Goal: Task Accomplishment & Management: Manage account settings

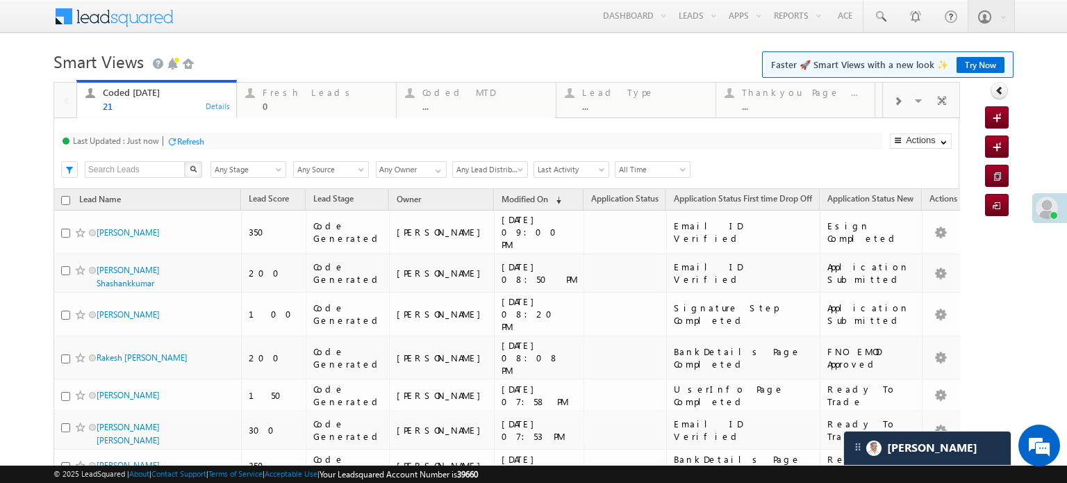
scroll to position [6683, 0]
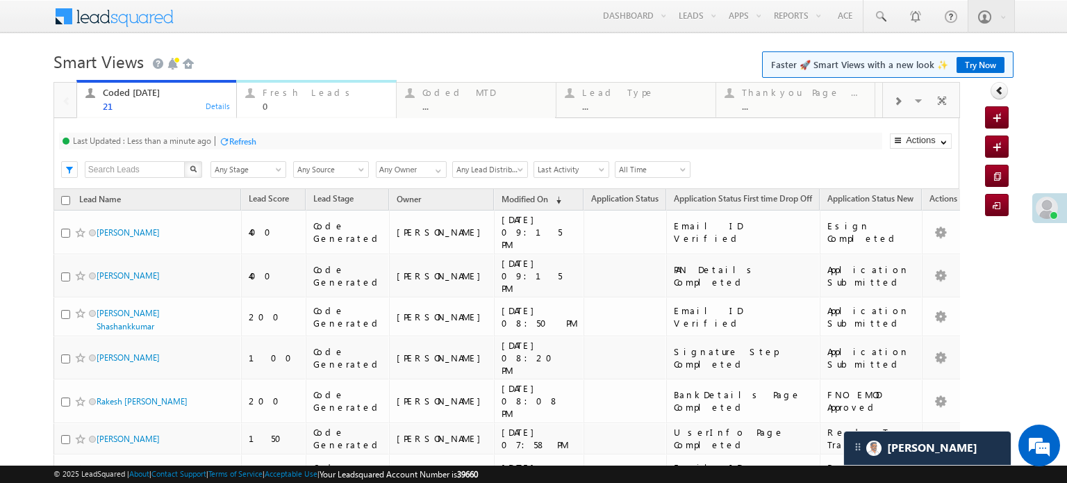
click at [283, 98] on div "Fresh Leads" at bounding box center [325, 92] width 125 height 11
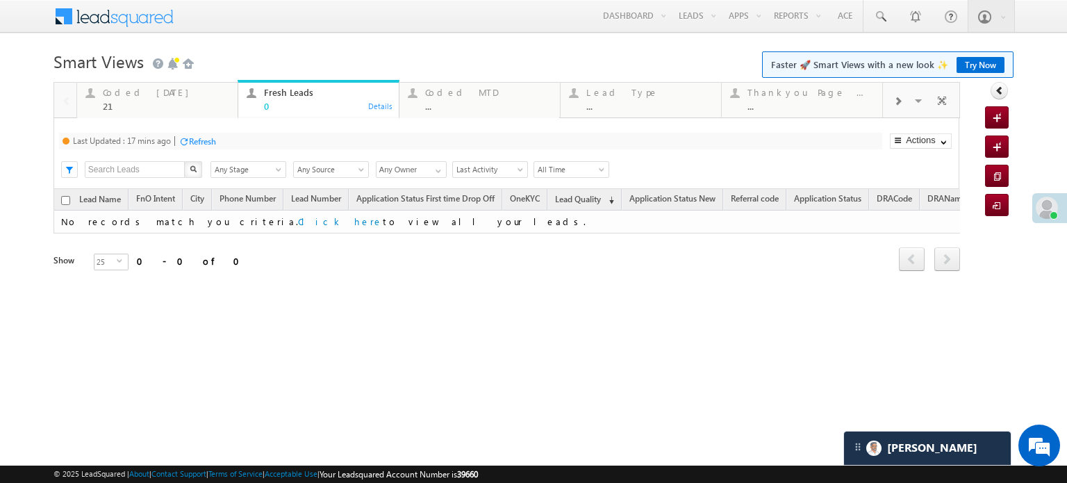
click at [220, 142] on div "Last Updated : 17 mins ago Refresh Refreshing..." at bounding box center [471, 141] width 824 height 17
click at [214, 143] on div "Refresh" at bounding box center [202, 141] width 27 height 10
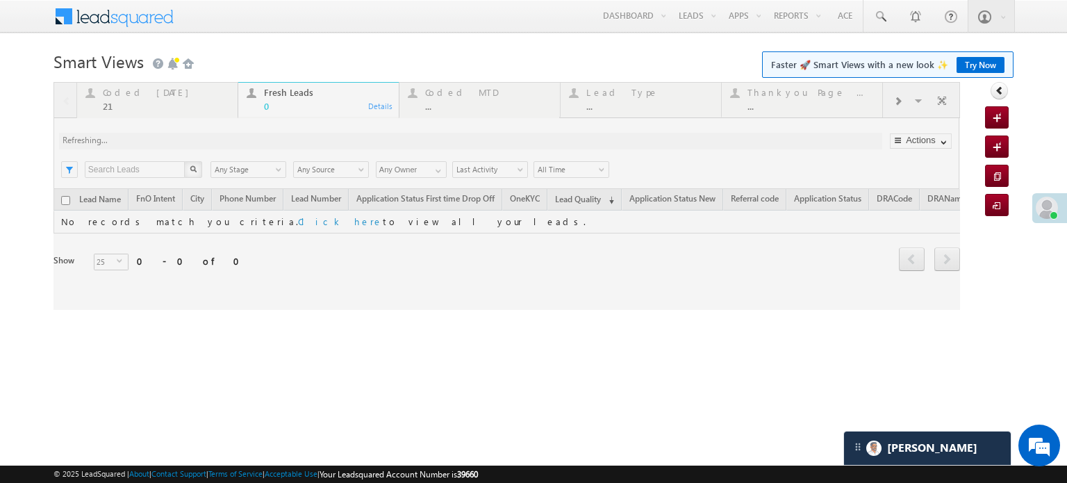
click at [213, 143] on div at bounding box center [507, 196] width 907 height 228
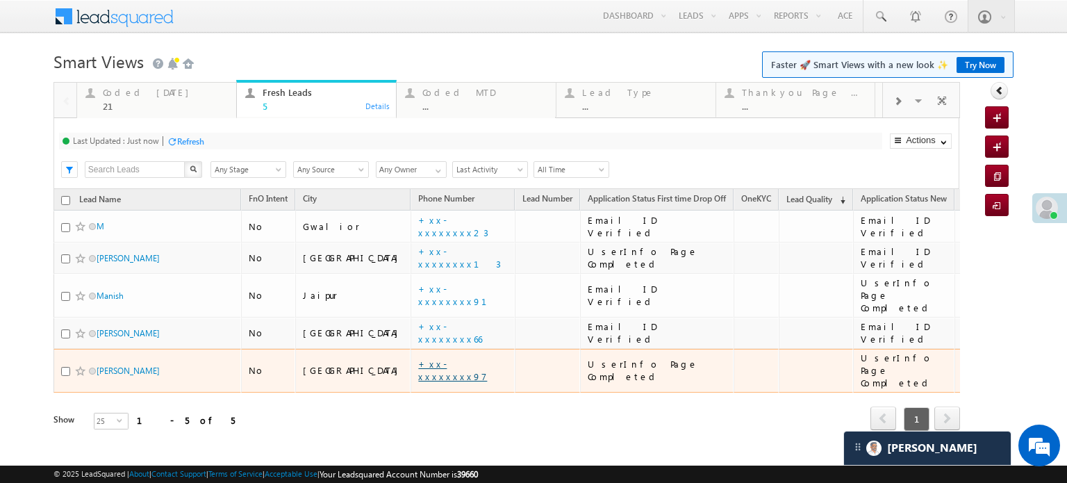
click at [418, 358] on link "+xx-xxxxxxxx97" at bounding box center [452, 370] width 69 height 24
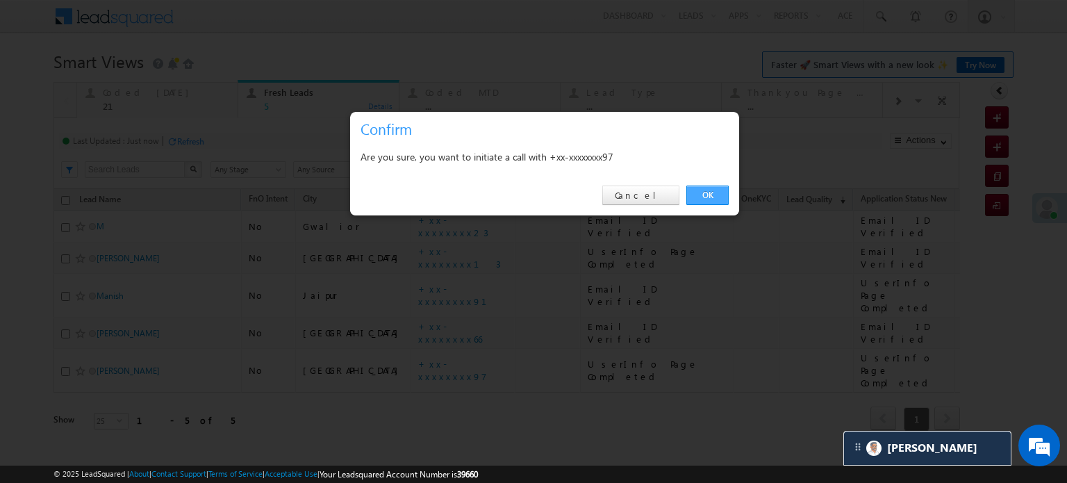
click at [696, 191] on link "OK" at bounding box center [708, 195] width 42 height 19
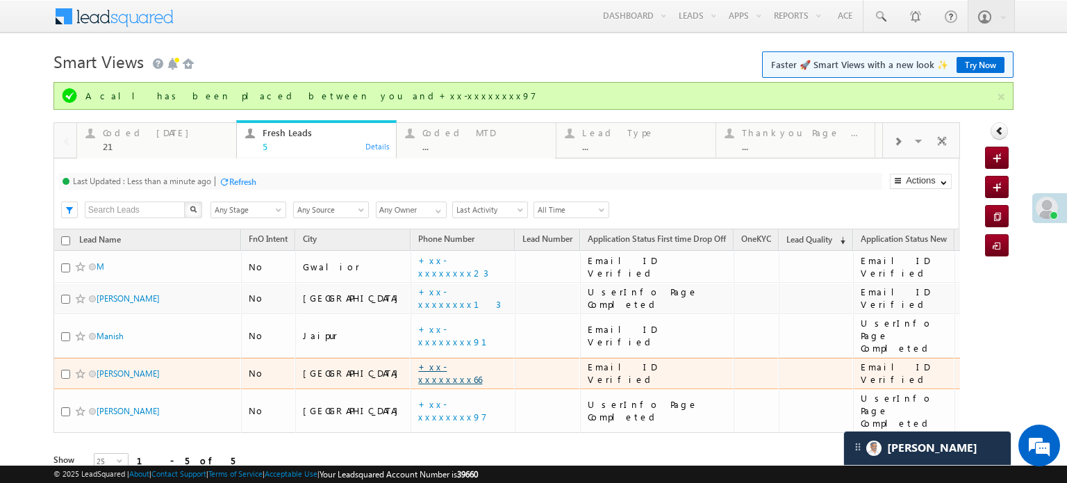
click at [418, 361] on link "+xx-xxxxxxxx66" at bounding box center [450, 373] width 64 height 24
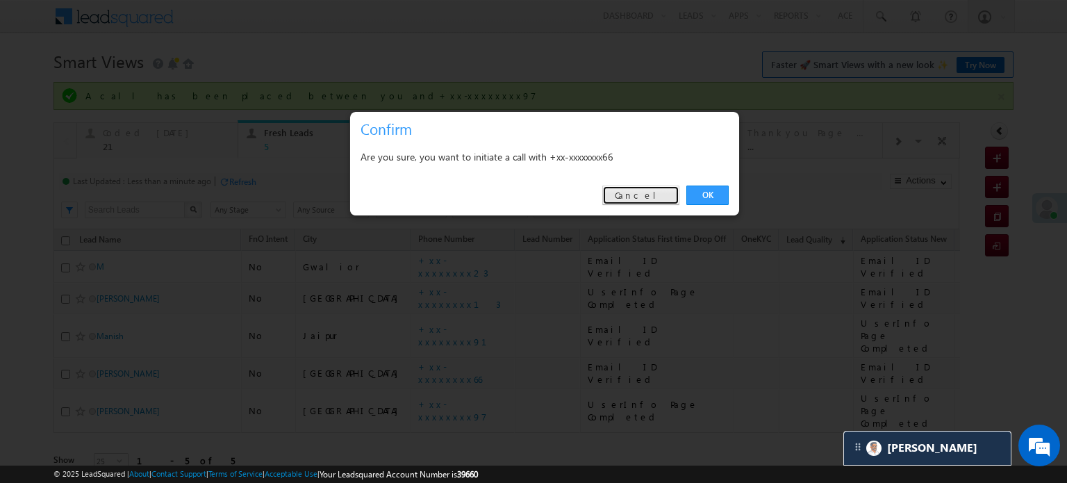
click at [659, 202] on link "Cancel" at bounding box center [641, 195] width 77 height 19
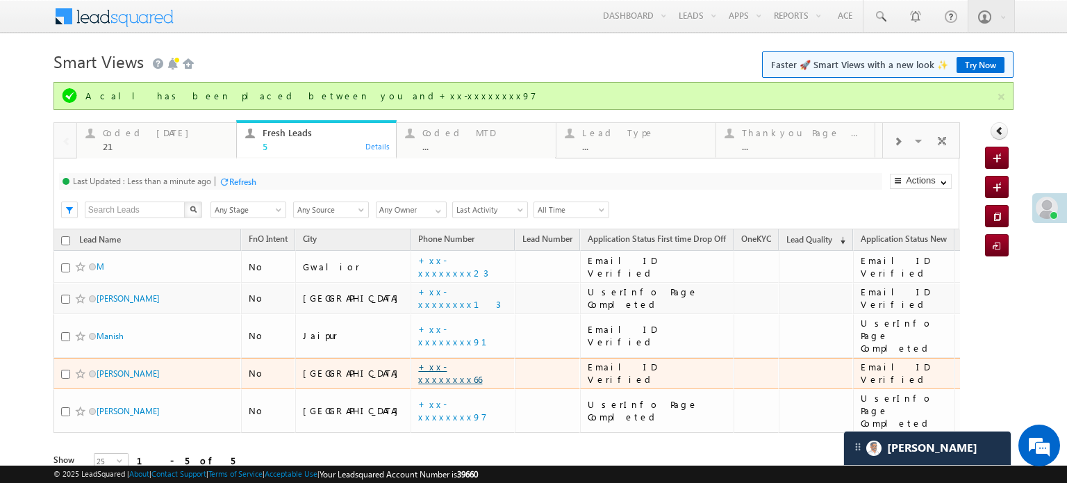
click at [418, 363] on link "+xx-xxxxxxxx66" at bounding box center [450, 373] width 64 height 24
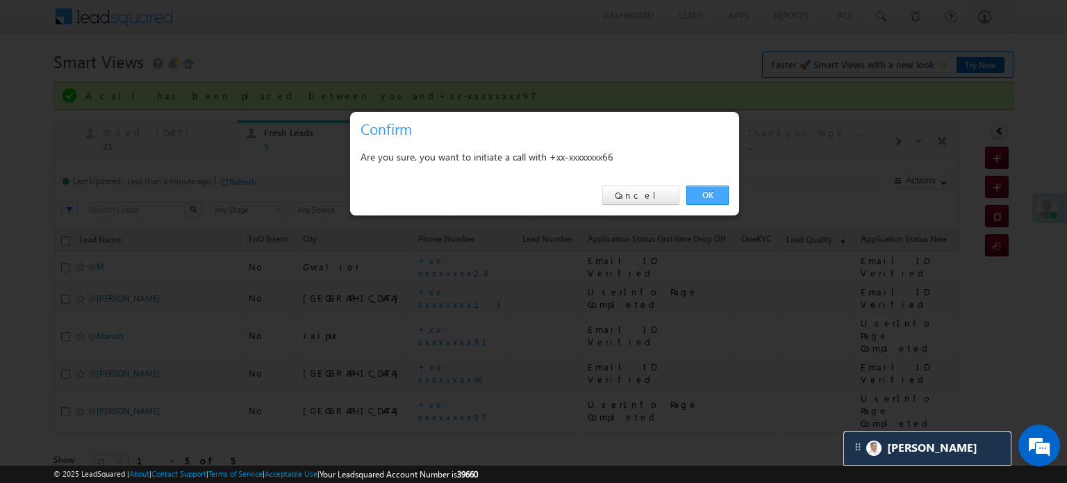
click at [701, 191] on link "OK" at bounding box center [708, 195] width 42 height 19
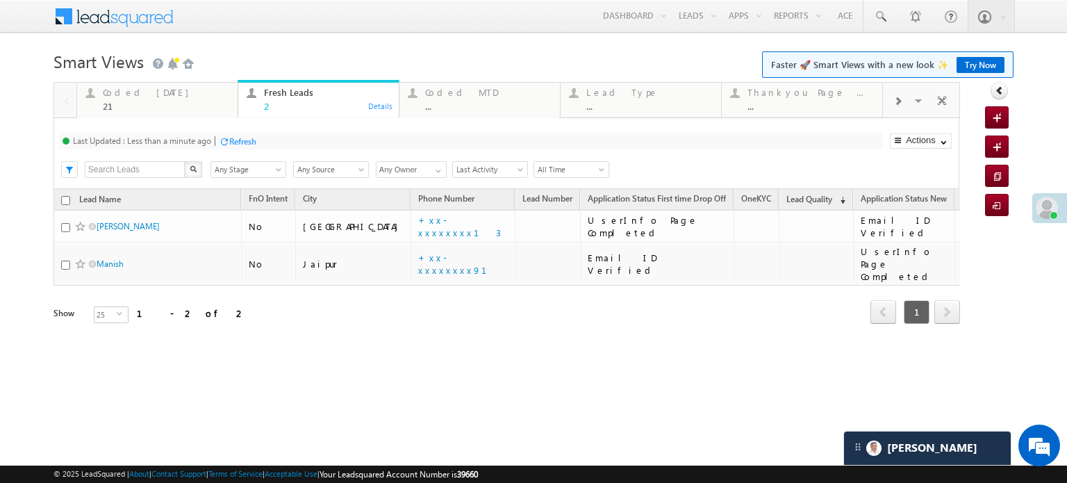
click at [225, 152] on div "Last Updated : Less than a minute ago Refresh Refreshing... Search X Lead Stage…" at bounding box center [507, 153] width 906 height 71
click at [246, 141] on div "Refresh" at bounding box center [242, 141] width 27 height 10
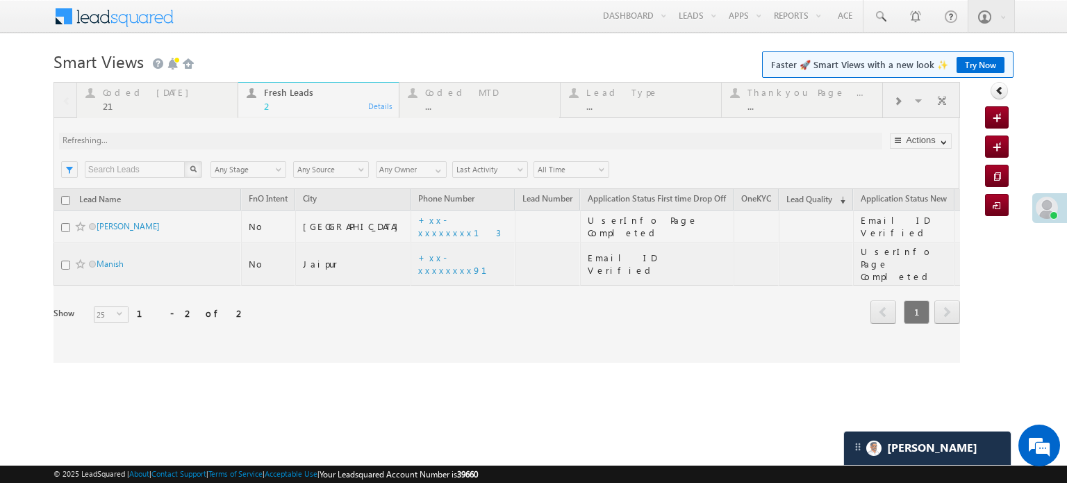
click at [246, 141] on div at bounding box center [507, 222] width 907 height 281
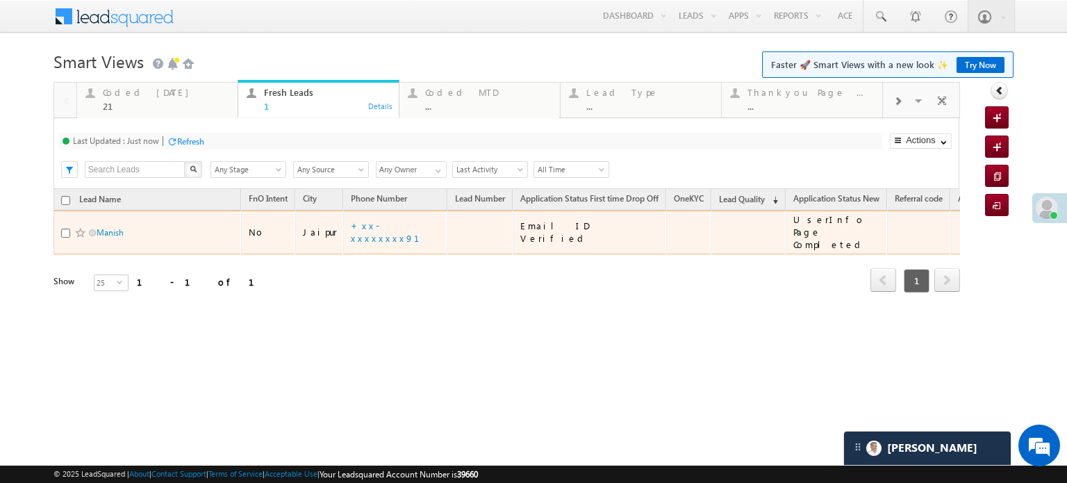
click at [353, 216] on td "+xx-xxxxxxxx91" at bounding box center [395, 233] width 104 height 44
click at [360, 221] on link "+xx-xxxxxxxx91" at bounding box center [393, 232] width 85 height 24
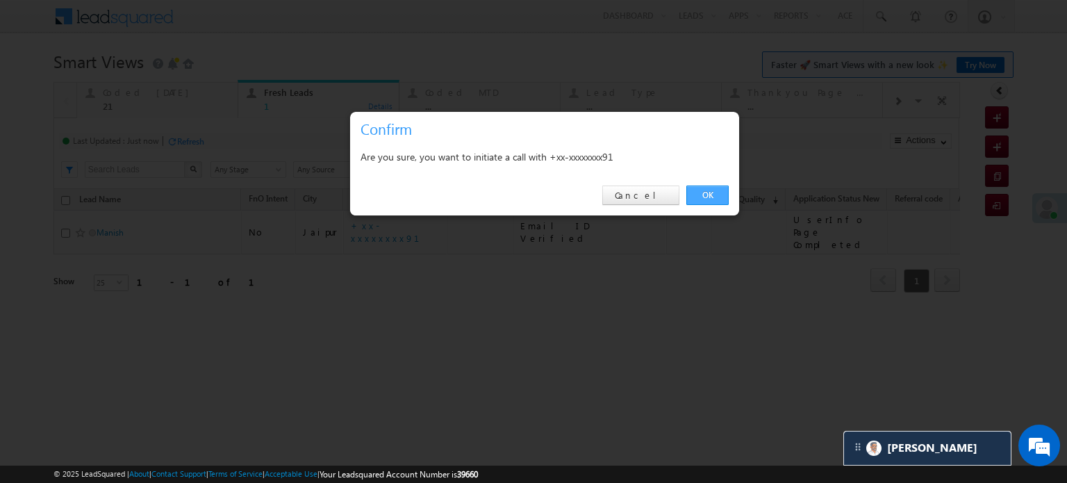
click at [690, 188] on link "OK" at bounding box center [708, 195] width 42 height 19
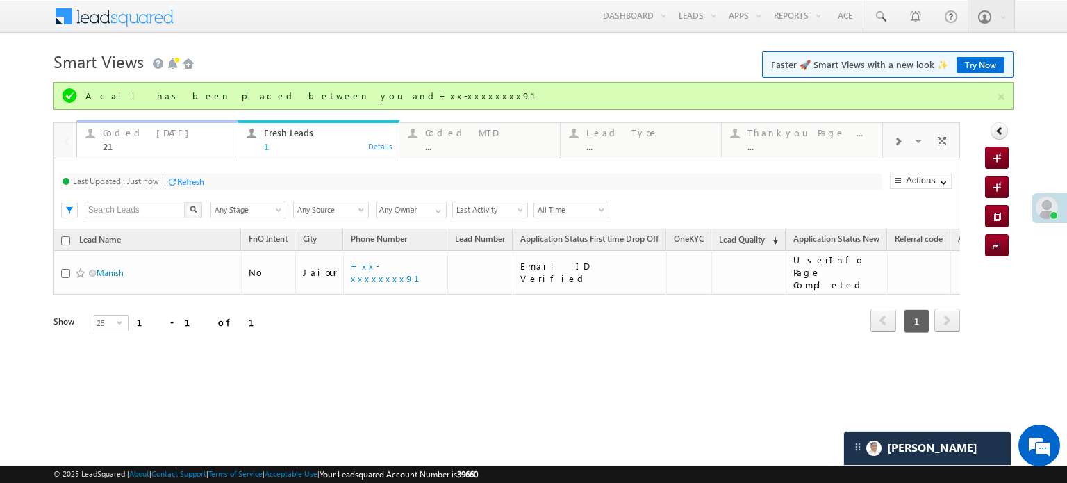
drag, startPoint x: 157, startPoint y: 138, endPoint x: 163, endPoint y: 145, distance: 9.3
click at [157, 138] on div "Coded Today" at bounding box center [166, 132] width 126 height 11
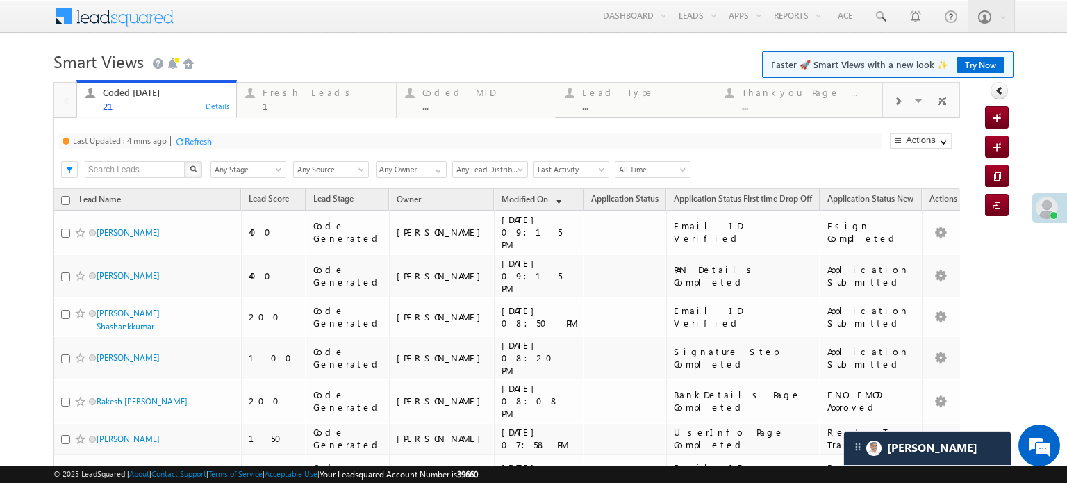
drag, startPoint x: 178, startPoint y: 126, endPoint x: 189, endPoint y: 138, distance: 16.7
click at [180, 129] on div "Last Updated : 4 mins ago Refresh Refreshing... Search X Lead Stage Any Stage A…" at bounding box center [507, 153] width 906 height 71
click at [189, 138] on div "Refresh" at bounding box center [198, 141] width 27 height 10
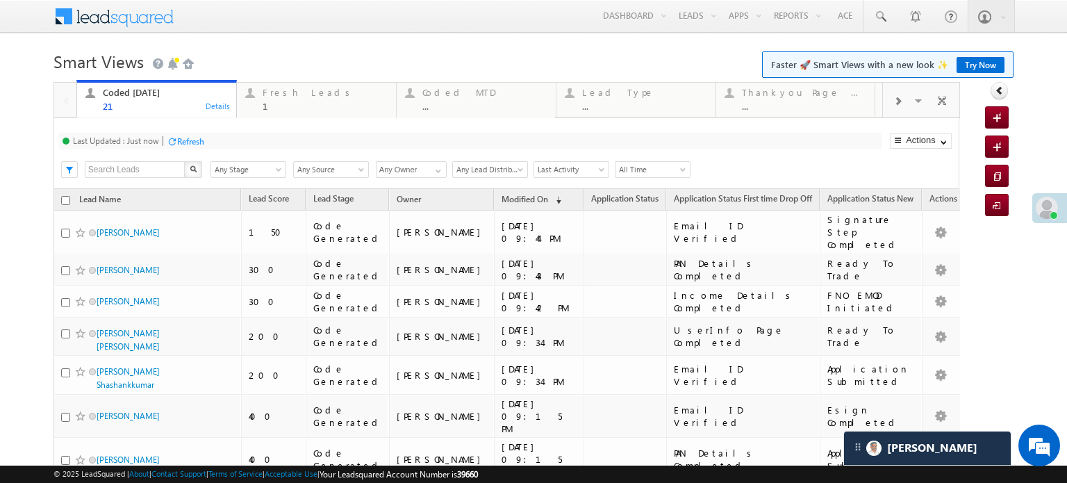
click at [256, 136] on div "Last Updated : Just now Refresh Refreshing..." at bounding box center [471, 141] width 824 height 17
click at [254, 136] on div "Last Updated : Just now Refresh Refreshing..." at bounding box center [471, 141] width 824 height 17
click at [230, 141] on div "Refresh" at bounding box center [242, 141] width 27 height 10
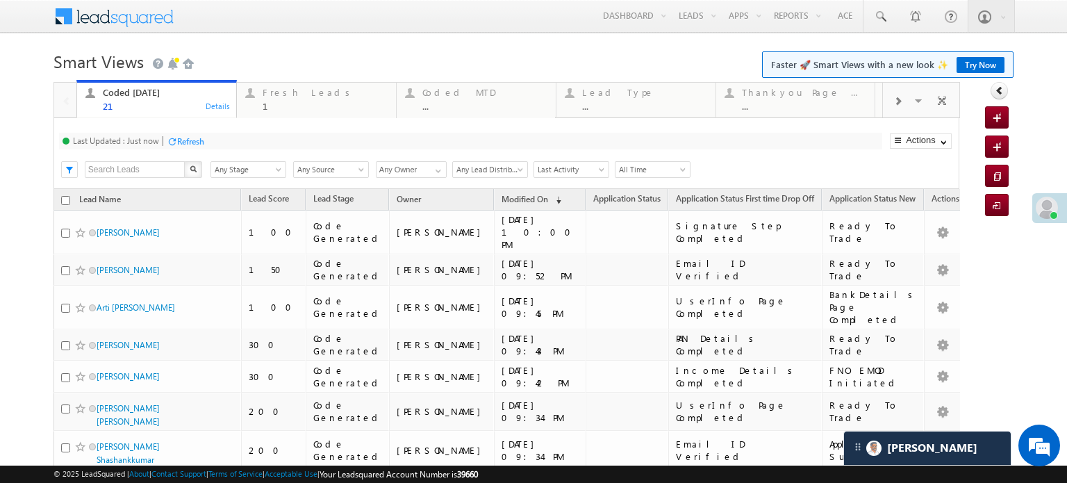
click at [186, 138] on div "Refresh" at bounding box center [190, 141] width 27 height 10
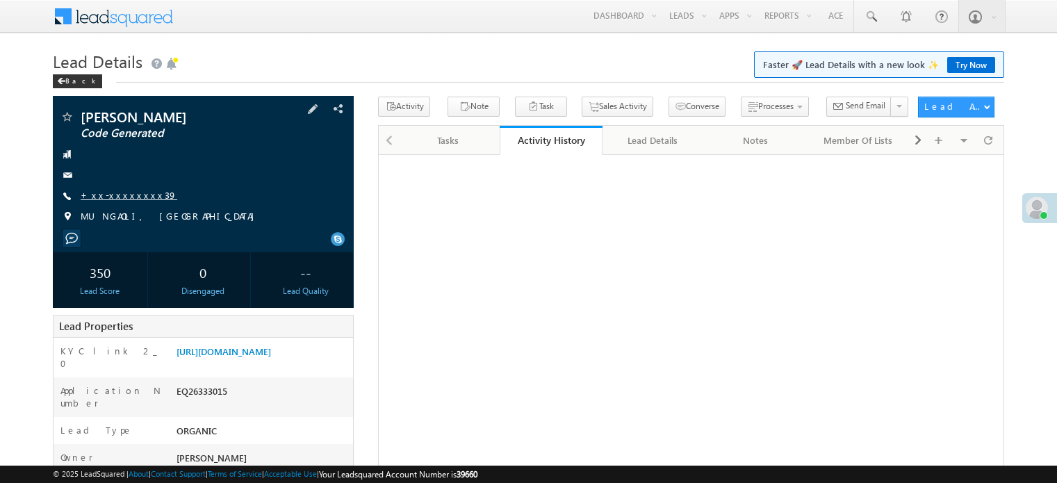
click at [119, 197] on link "+xx-xxxxxxxx39" at bounding box center [129, 195] width 97 height 12
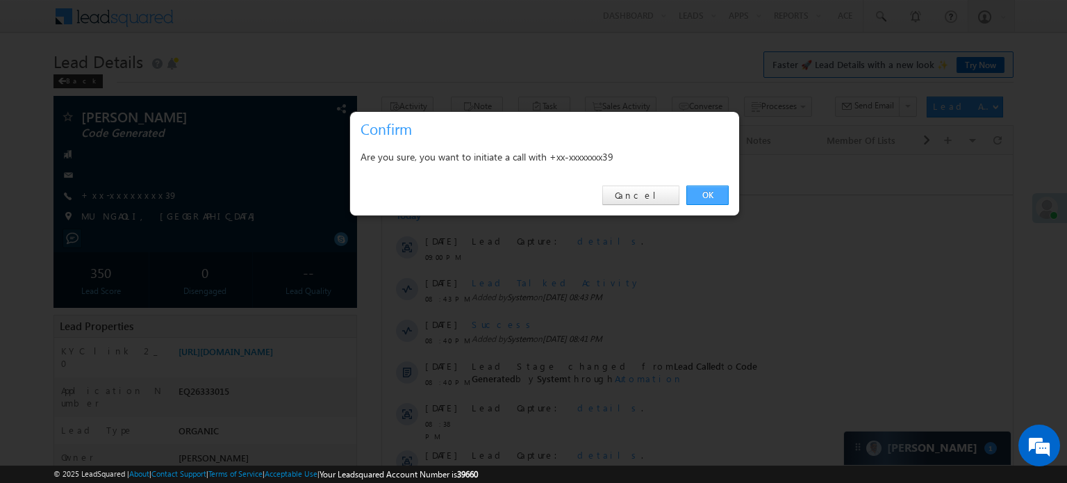
click at [706, 197] on link "OK" at bounding box center [708, 195] width 42 height 19
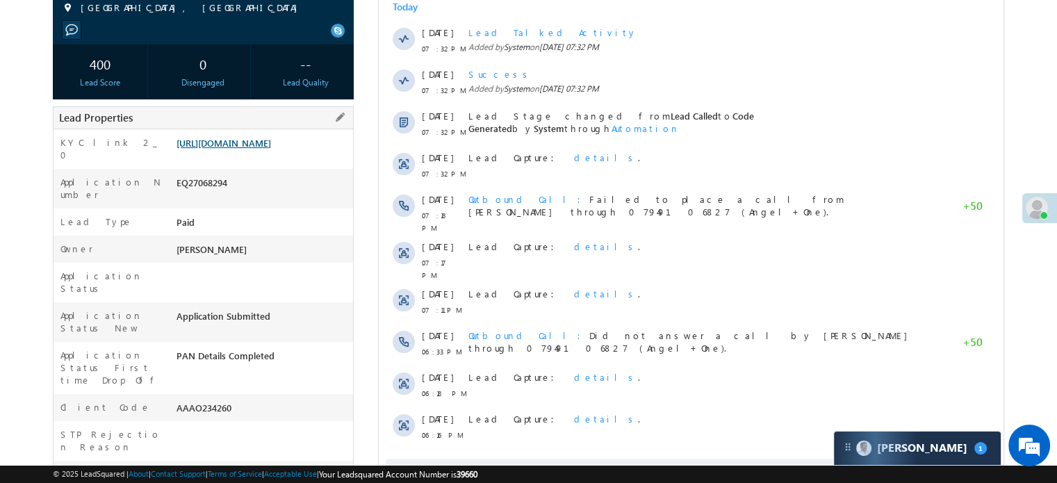
click at [261, 149] on link "https://angelbroking1-pk3em7sa.customui-test.leadsquared.com?leadId=44786676-db…" at bounding box center [224, 143] width 95 height 12
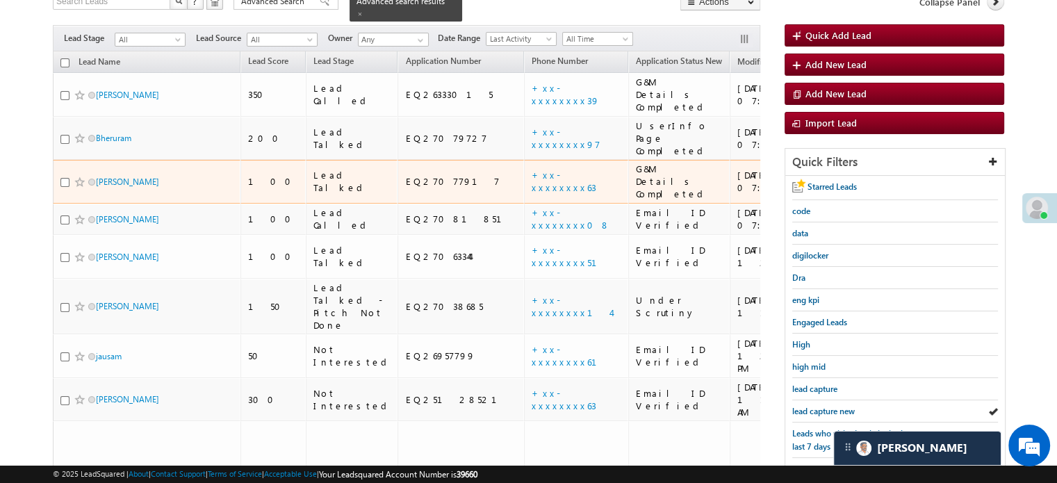
scroll to position [177, 0]
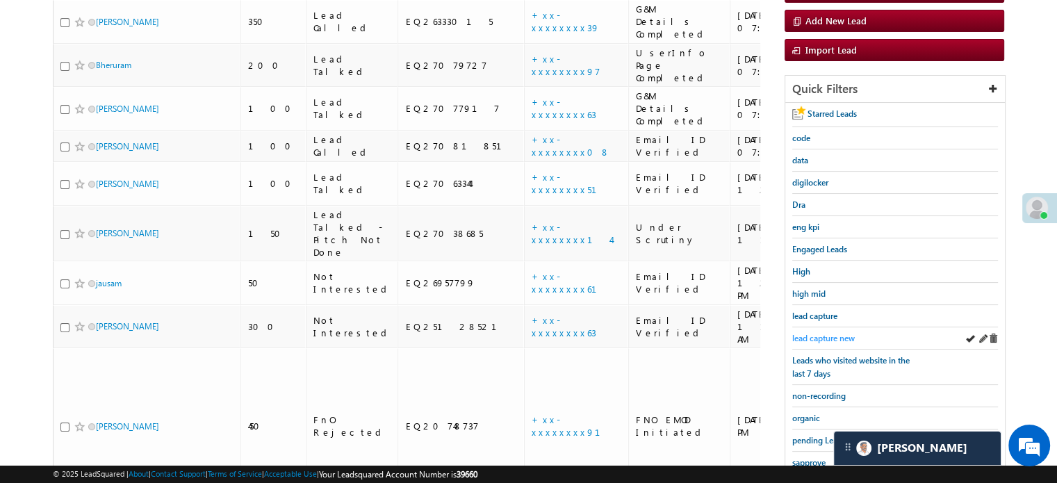
click at [829, 333] on span "lead capture new" at bounding box center [823, 338] width 63 height 10
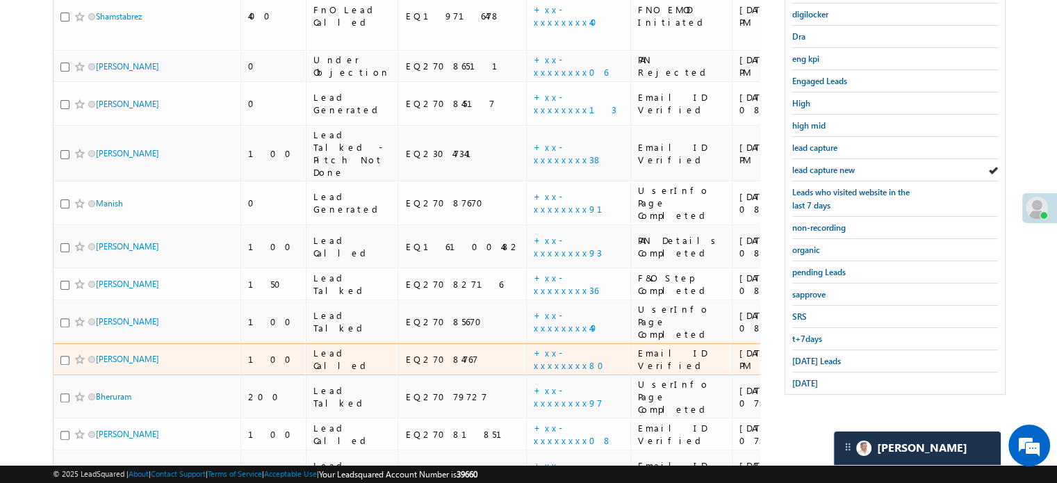
scroll to position [347, 0]
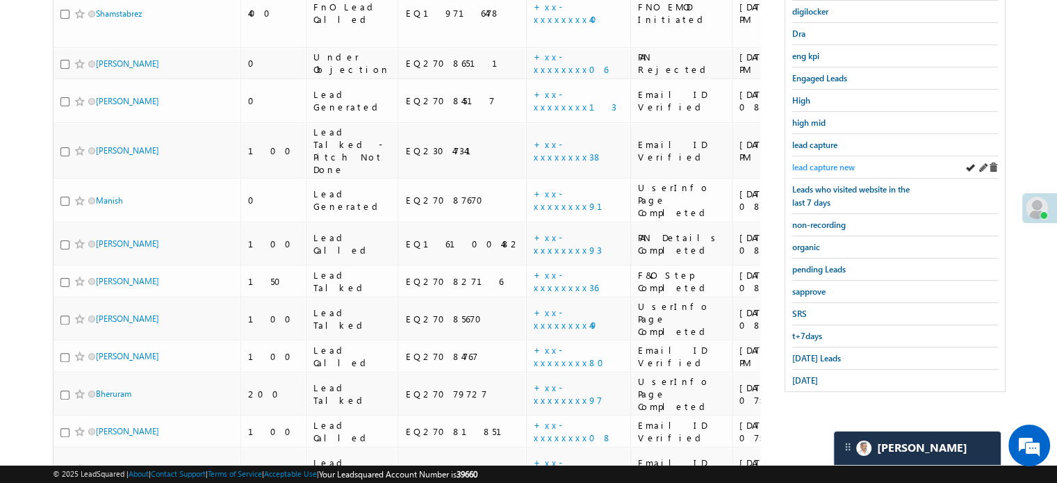
click at [807, 161] on link "lead capture new" at bounding box center [823, 167] width 63 height 13
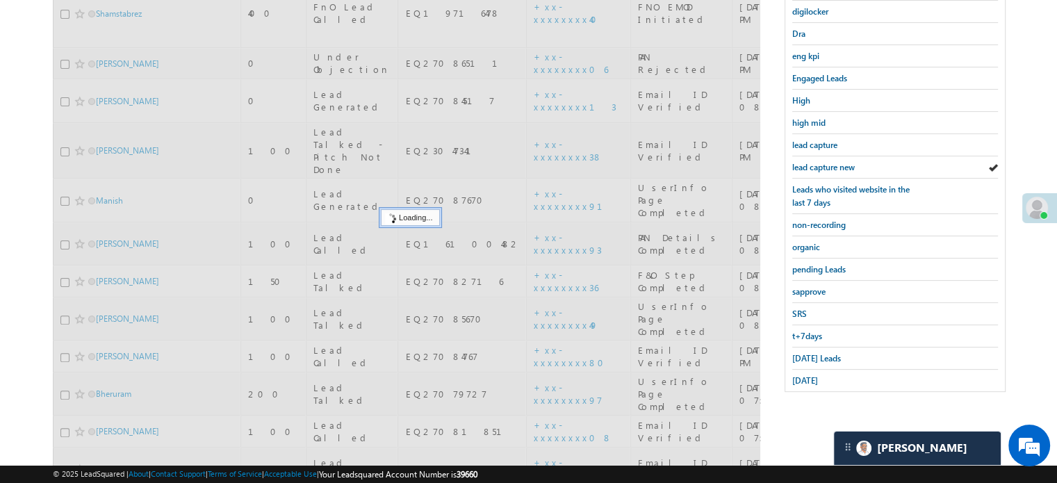
click at [809, 161] on link "lead capture new" at bounding box center [823, 167] width 63 height 13
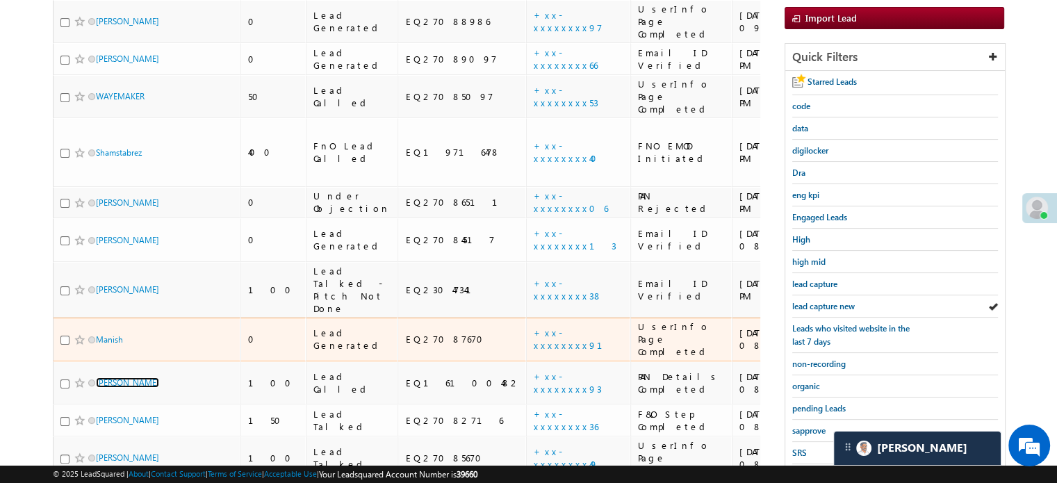
scroll to position [139, 0]
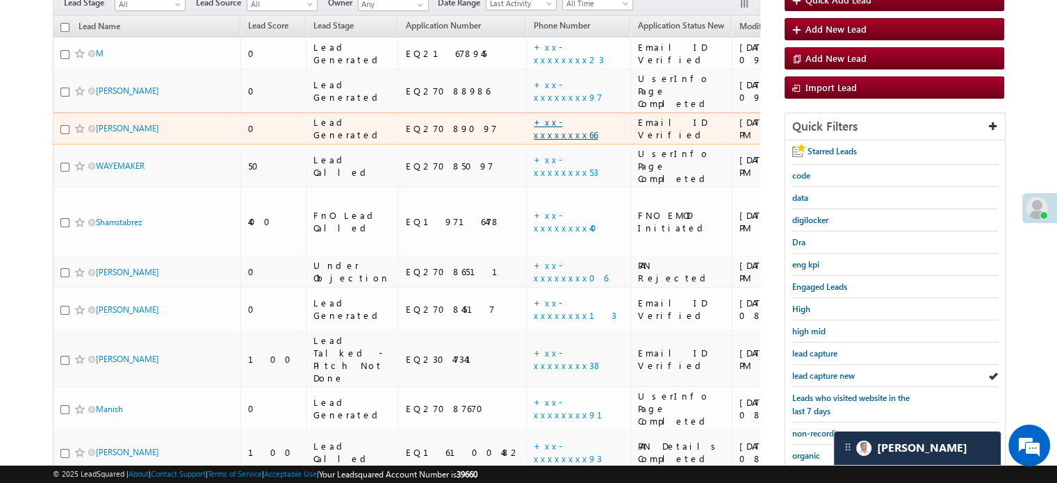
click at [534, 116] on link "+xx-xxxxxxxx66" at bounding box center [566, 128] width 64 height 24
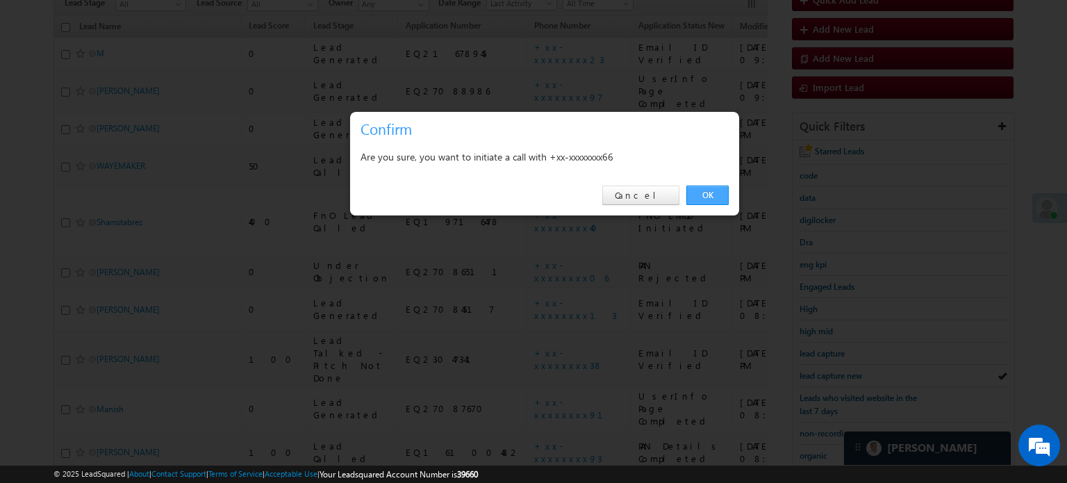
click at [705, 192] on link "OK" at bounding box center [708, 195] width 42 height 19
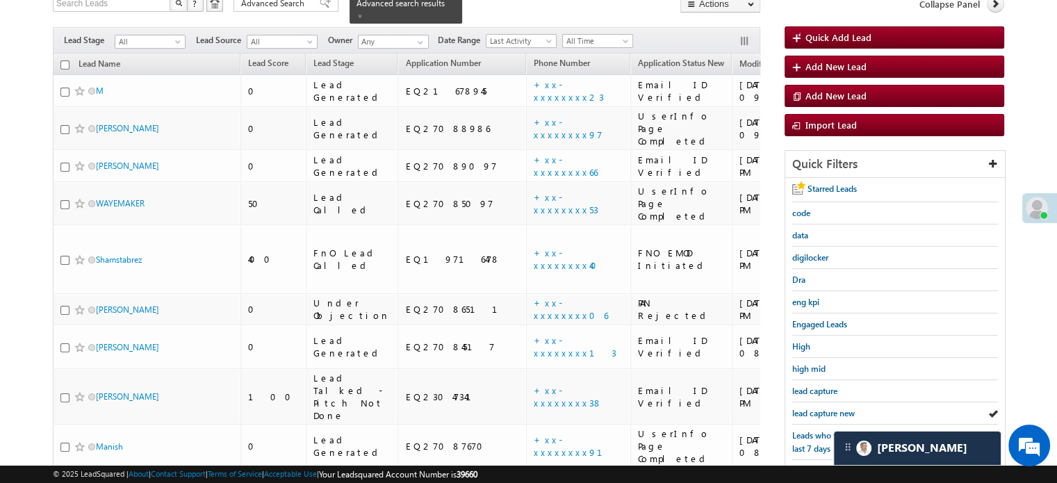
scroll to position [176, 0]
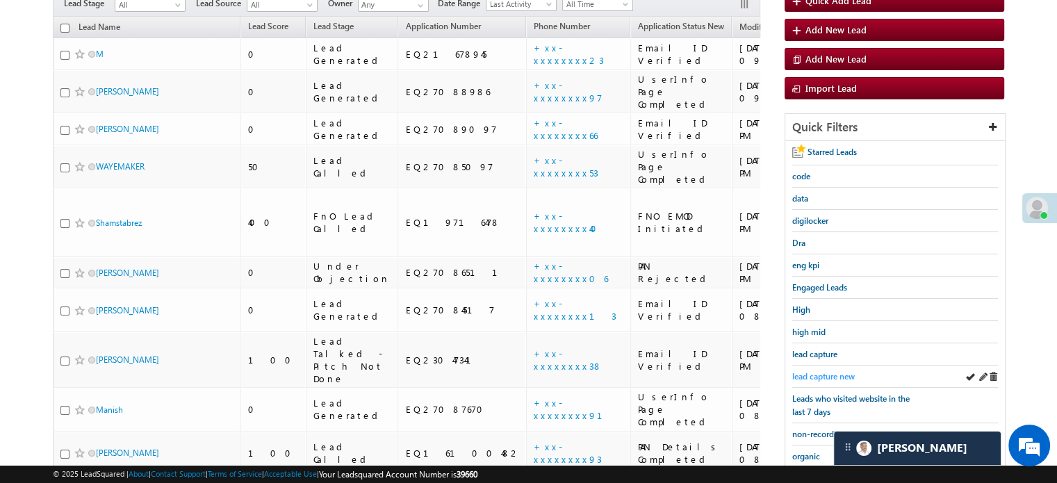
click at [834, 374] on span "lead capture new" at bounding box center [823, 376] width 63 height 10
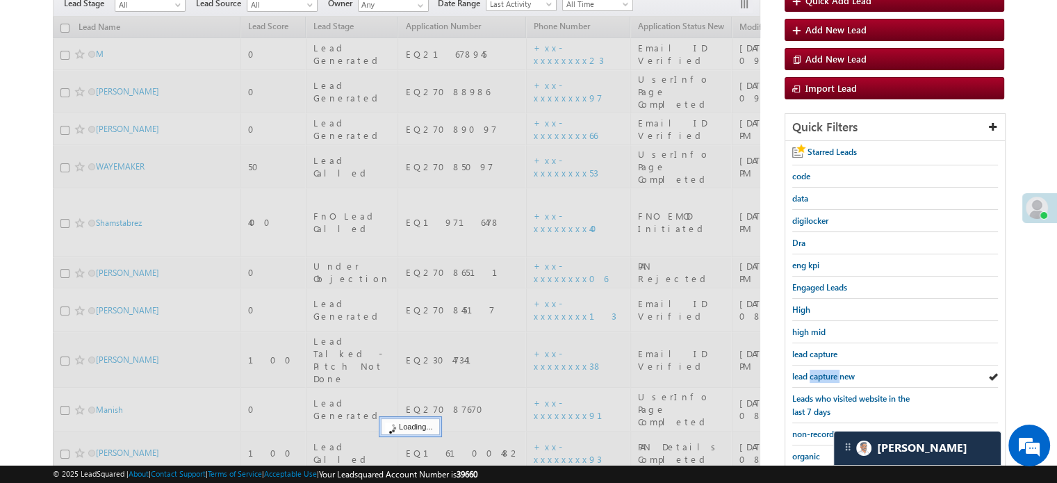
click at [834, 374] on span "lead capture new" at bounding box center [823, 376] width 63 height 10
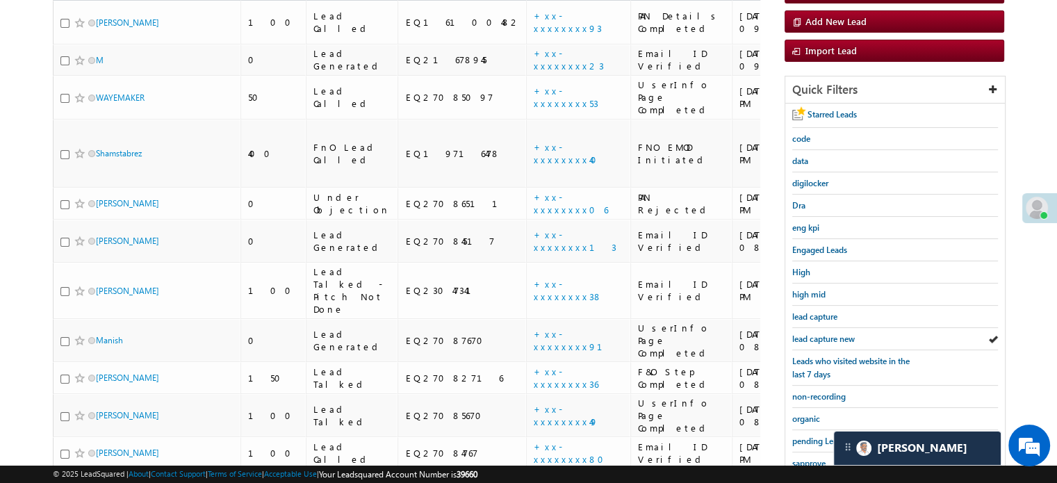
scroll to position [139, 0]
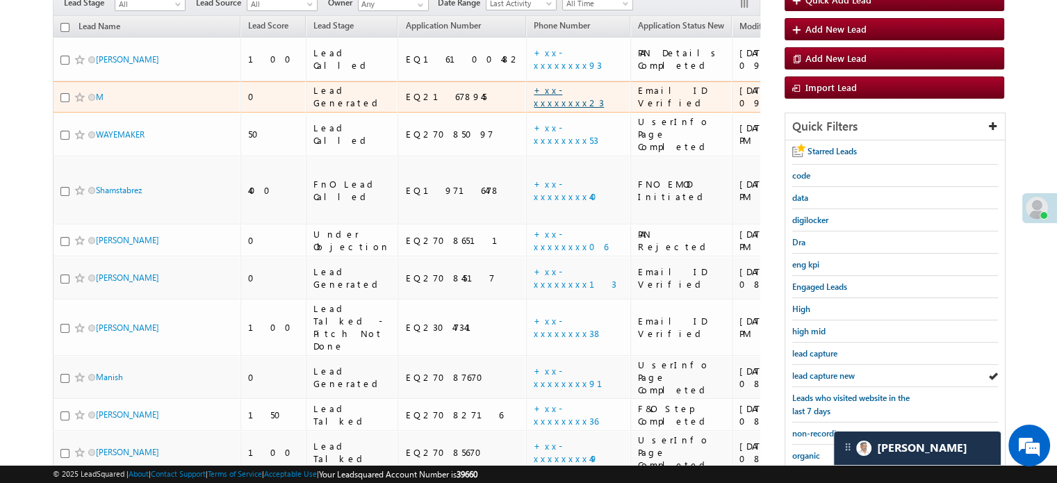
click at [534, 84] on link "+xx-xxxxxxxx23" at bounding box center [569, 96] width 70 height 24
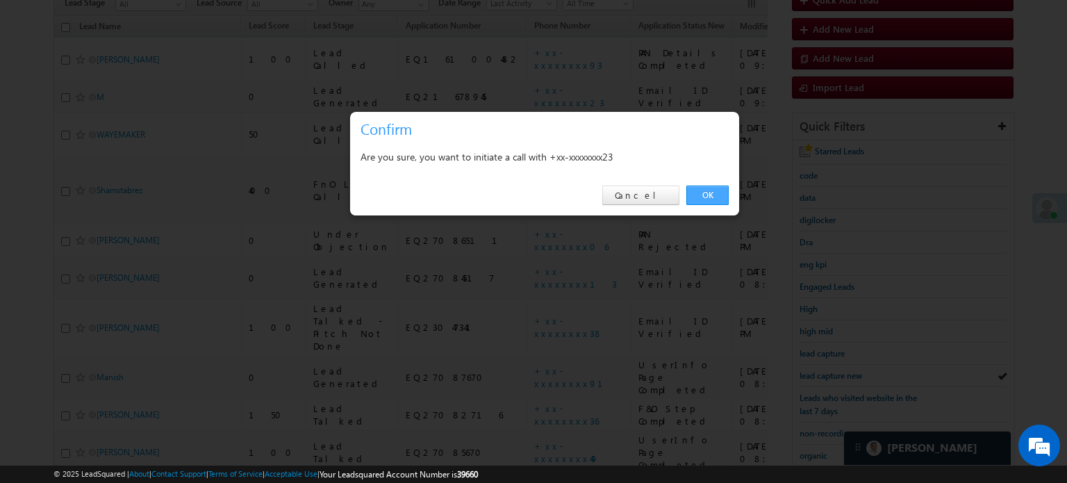
click at [711, 197] on link "OK" at bounding box center [708, 195] width 42 height 19
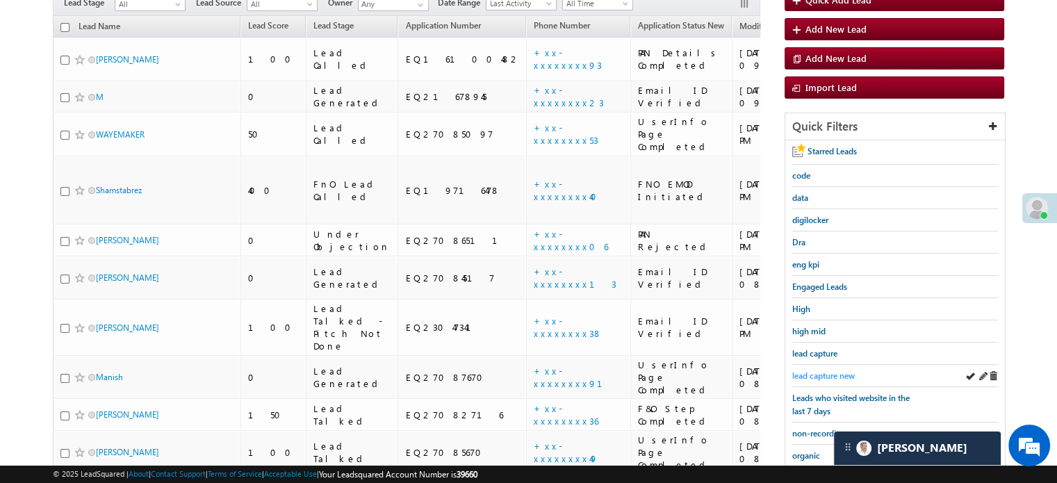
click at [830, 370] on span "lead capture new" at bounding box center [823, 375] width 63 height 10
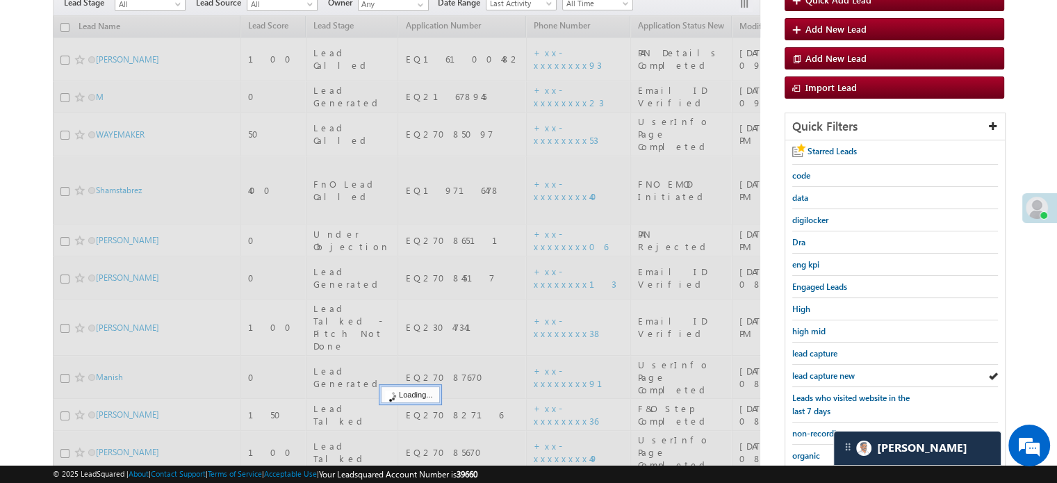
click at [831, 370] on span "lead capture new" at bounding box center [823, 375] width 63 height 10
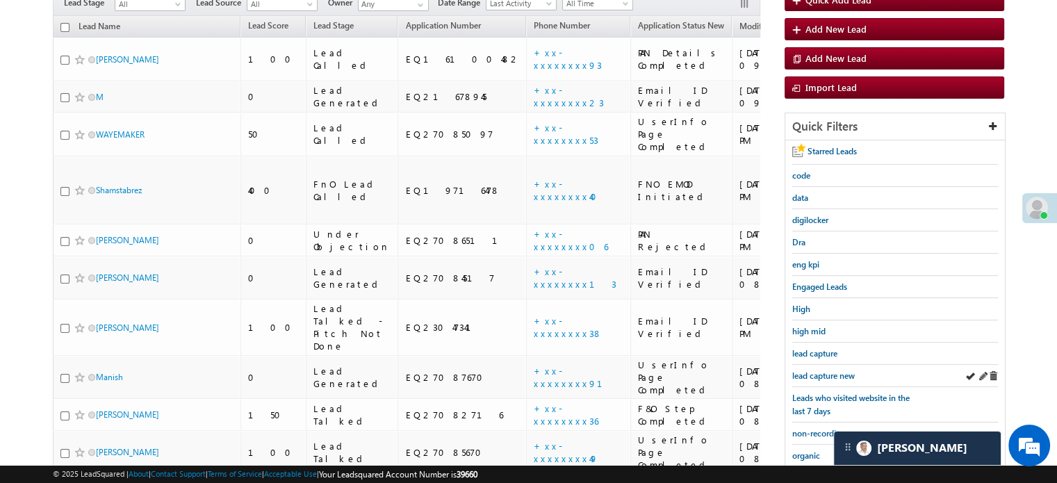
click at [826, 365] on div "lead capture new" at bounding box center [895, 376] width 206 height 22
click at [826, 371] on span "lead capture new" at bounding box center [823, 375] width 63 height 10
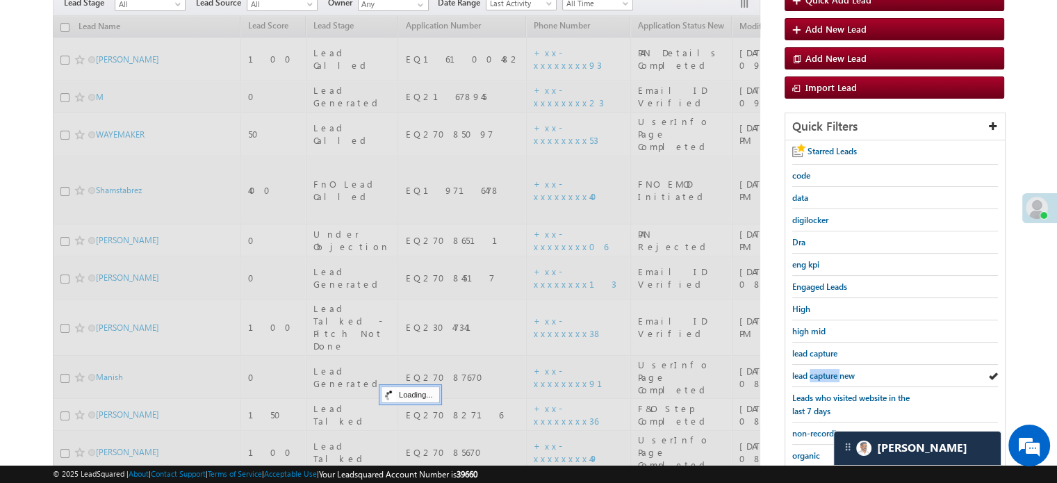
click at [826, 371] on span "lead capture new" at bounding box center [823, 375] width 63 height 10
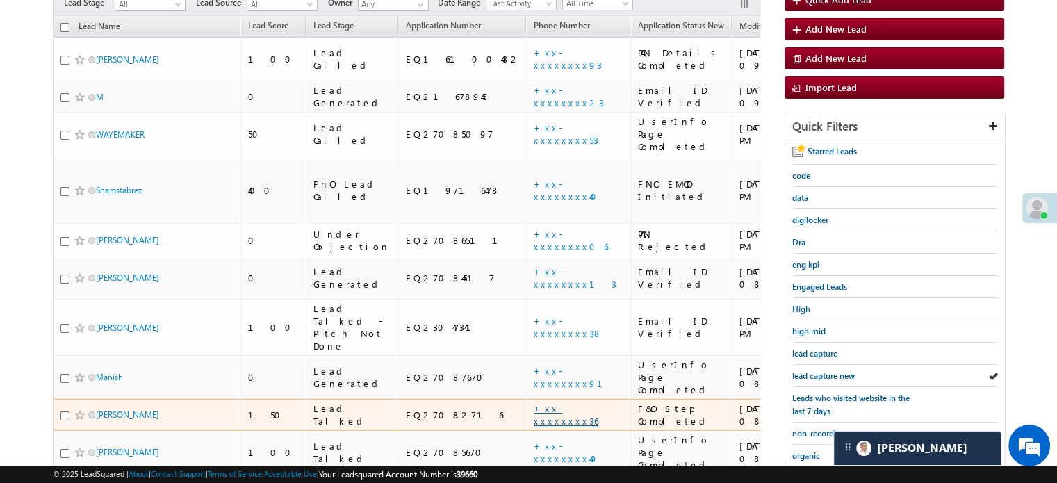
click at [534, 402] on link "+xx-xxxxxxxx36" at bounding box center [566, 414] width 65 height 24
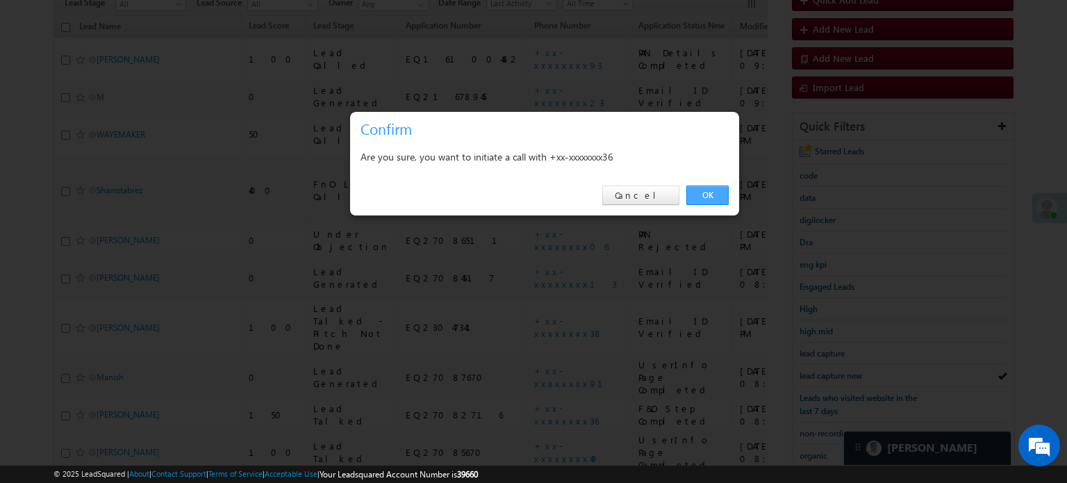
click at [717, 193] on link "OK" at bounding box center [708, 195] width 42 height 19
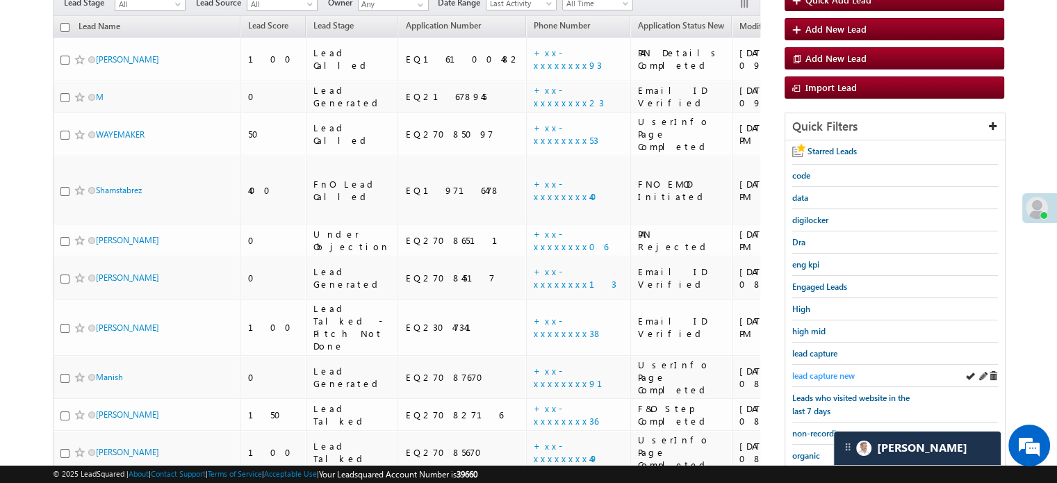
click at [828, 370] on span "lead capture new" at bounding box center [823, 375] width 63 height 10
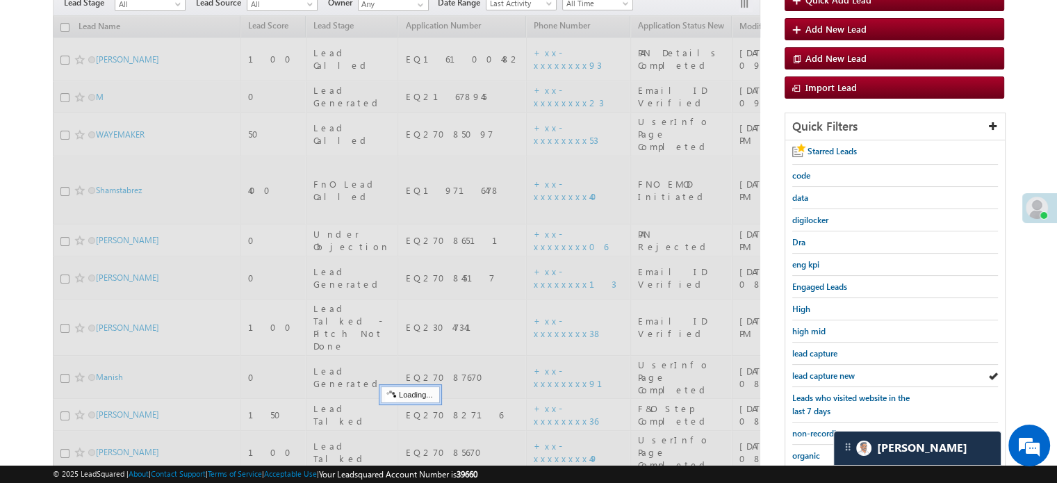
click at [828, 370] on span "lead capture new" at bounding box center [823, 375] width 63 height 10
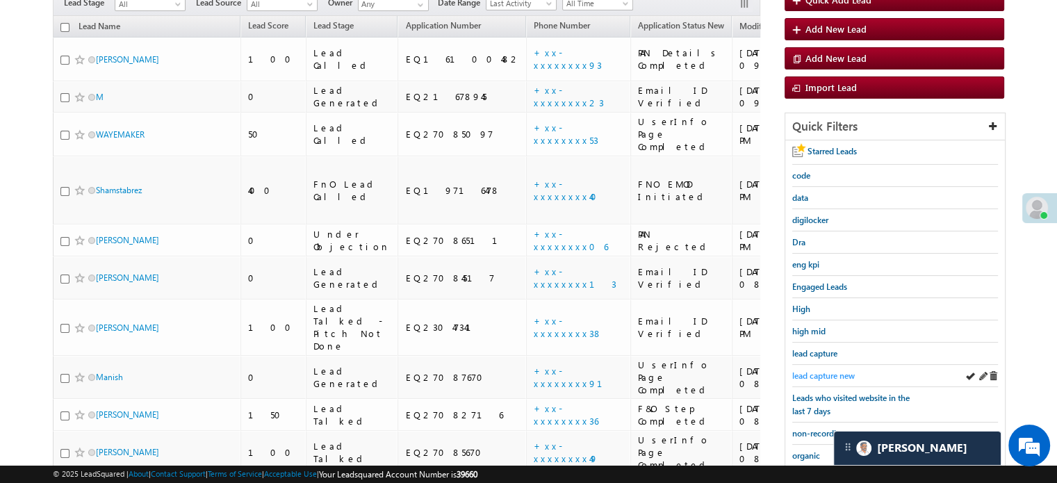
click at [828, 370] on span "lead capture new" at bounding box center [823, 375] width 63 height 10
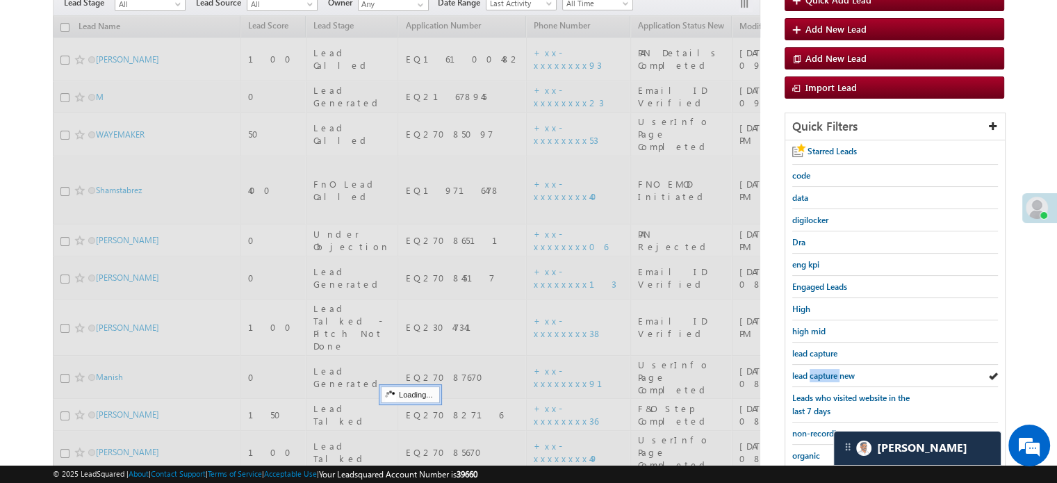
click at [828, 370] on span "lead capture new" at bounding box center [823, 375] width 63 height 10
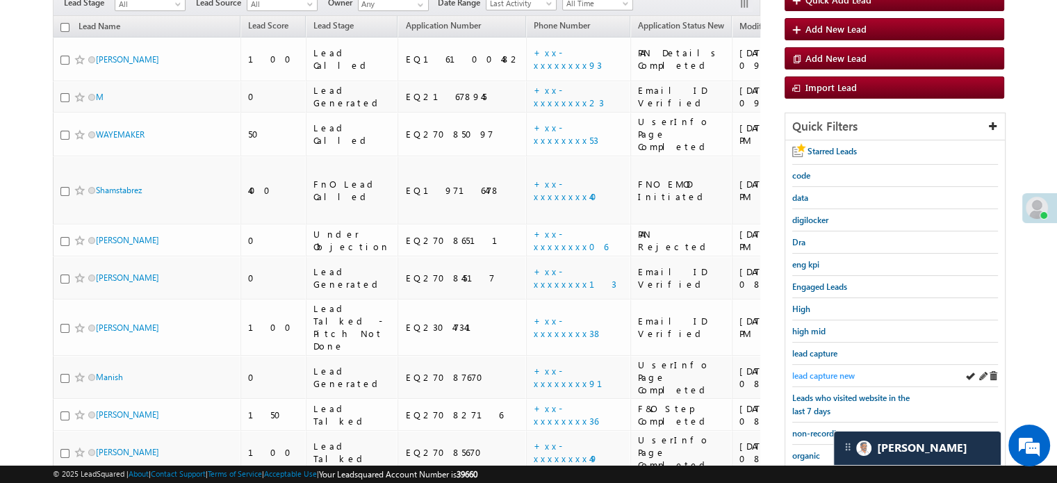
click at [828, 370] on span "lead capture new" at bounding box center [823, 375] width 63 height 10
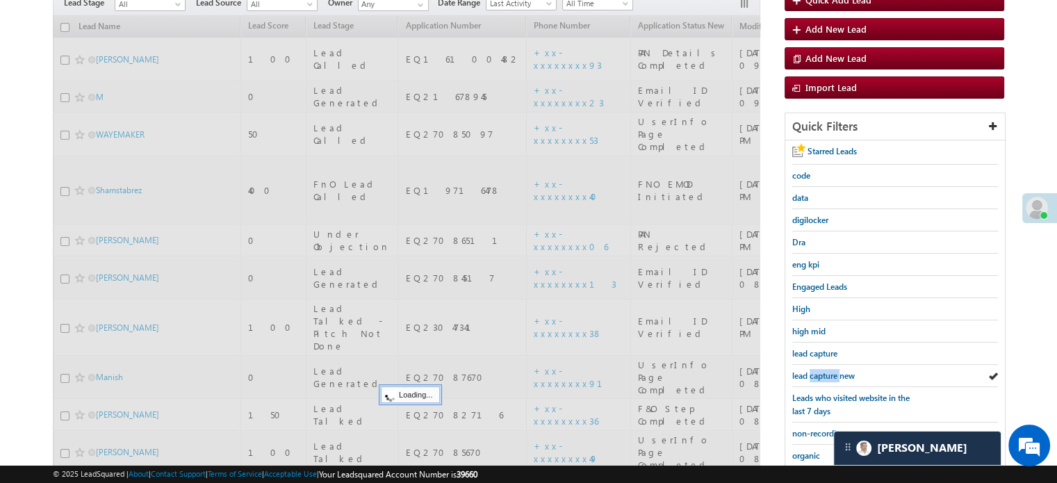
click at [828, 370] on span "lead capture new" at bounding box center [823, 375] width 63 height 10
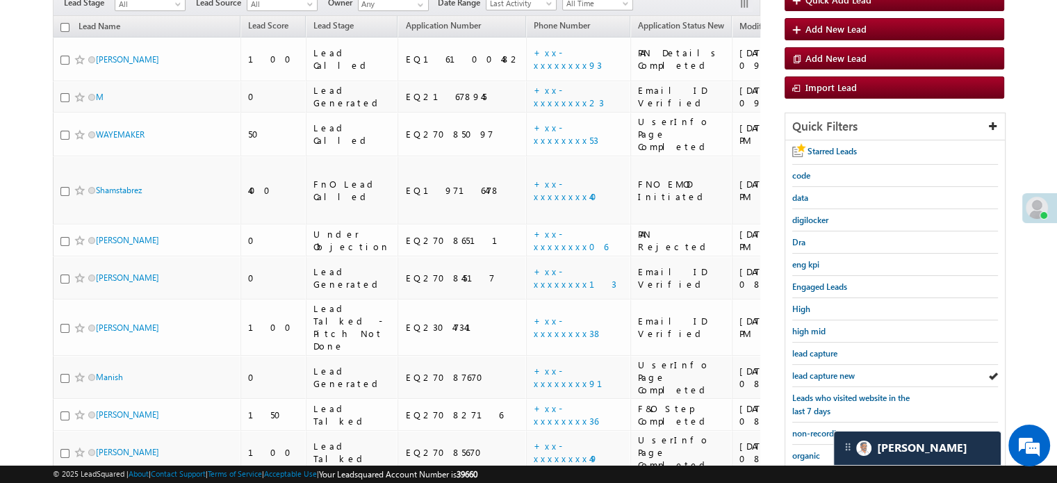
click at [828, 370] on span "lead capture new" at bounding box center [823, 375] width 63 height 10
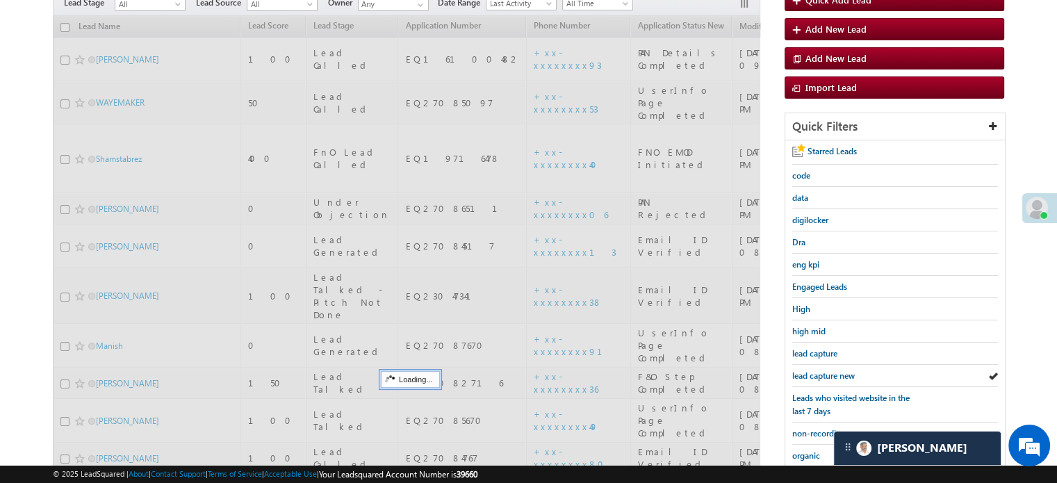
click at [828, 370] on span "lead capture new" at bounding box center [823, 375] width 63 height 10
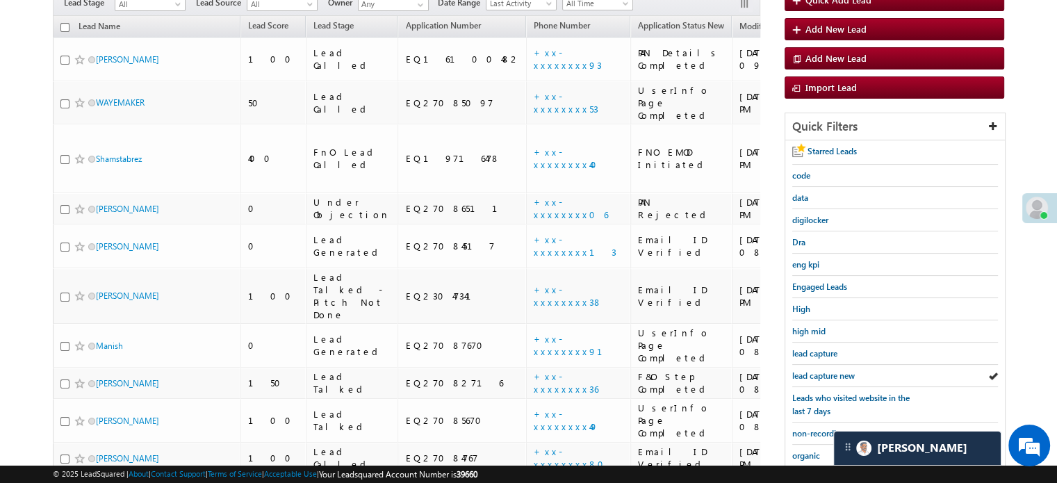
click at [828, 370] on span "lead capture new" at bounding box center [823, 375] width 63 height 10
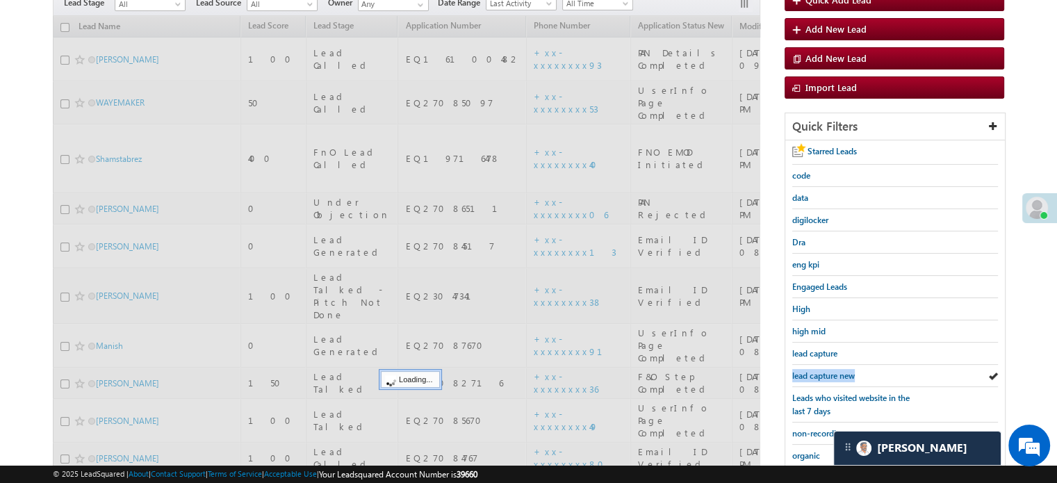
click at [828, 370] on span "lead capture new" at bounding box center [823, 375] width 63 height 10
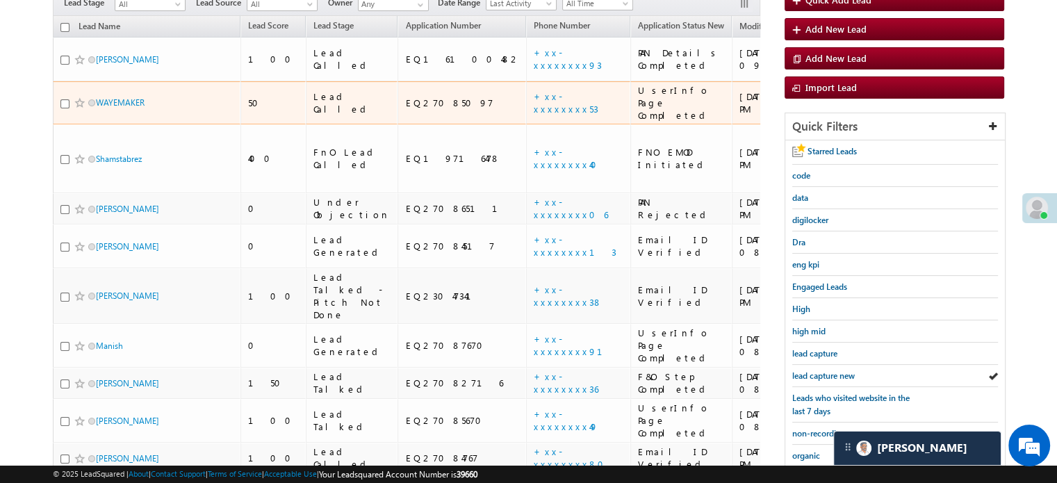
click at [526, 85] on td "+xx-xxxxxxxx53" at bounding box center [578, 103] width 104 height 44
click at [534, 90] on link "+xx-xxxxxxxx53" at bounding box center [566, 102] width 65 height 24
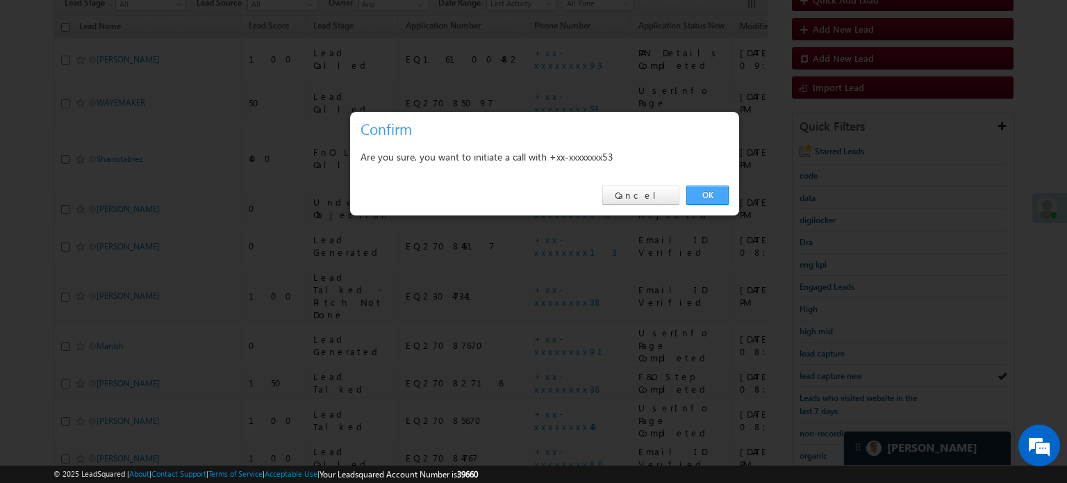
click at [713, 195] on link "OK" at bounding box center [708, 195] width 42 height 19
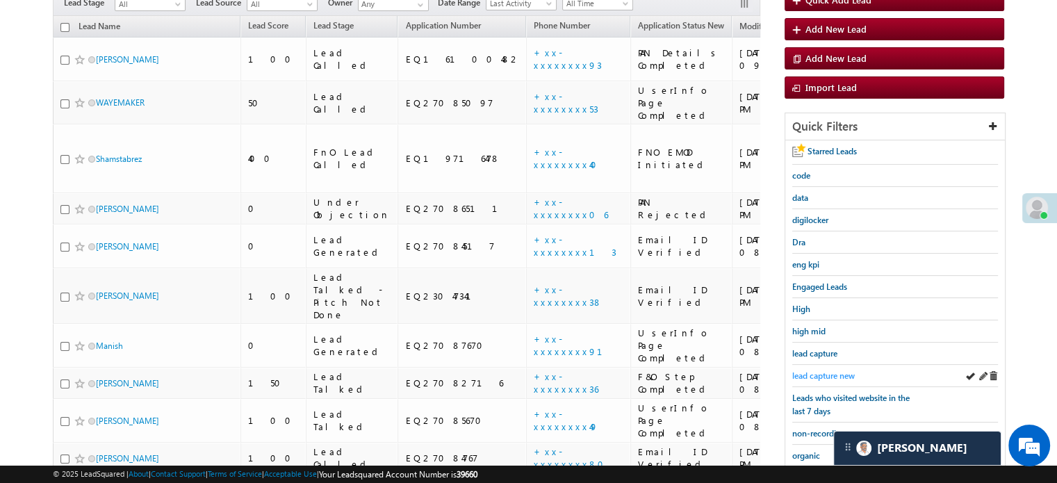
click at [826, 375] on span "lead capture new" at bounding box center [823, 375] width 63 height 10
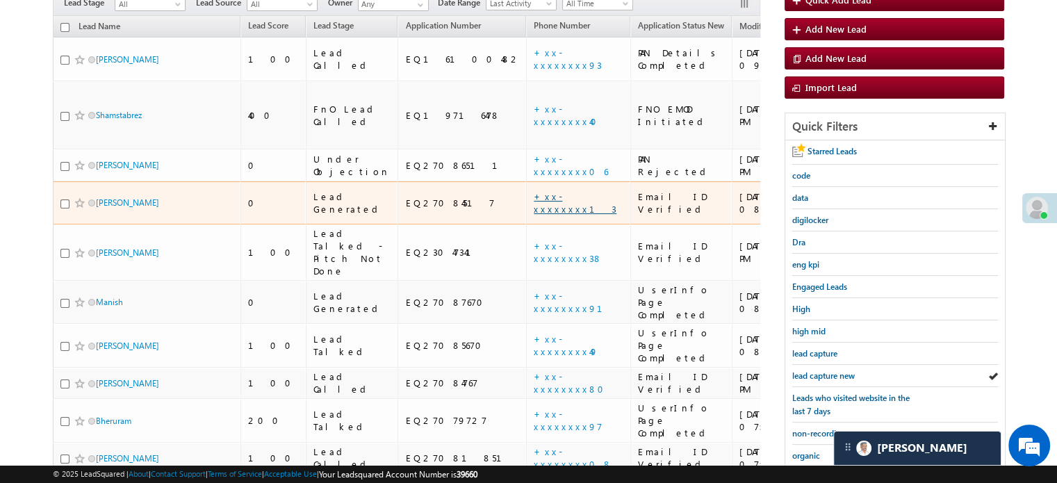
click at [534, 190] on link "+xx-xxxxxxxx13" at bounding box center [575, 202] width 83 height 24
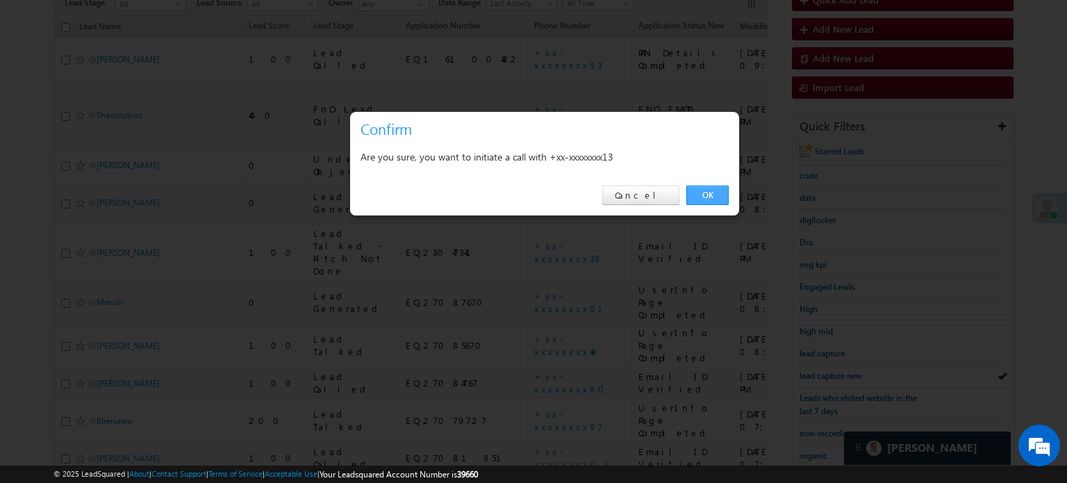
click at [710, 191] on link "OK" at bounding box center [708, 195] width 42 height 19
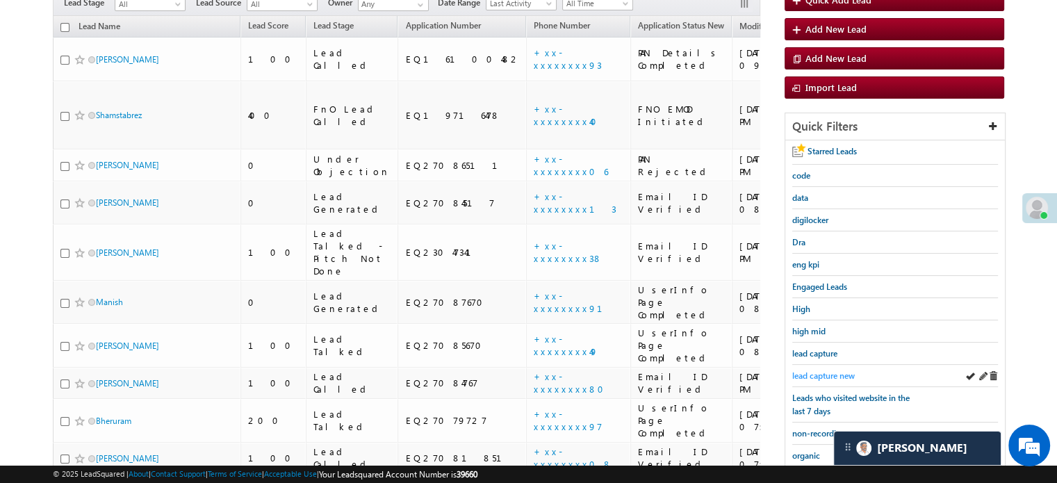
click at [823, 370] on span "lead capture new" at bounding box center [823, 375] width 63 height 10
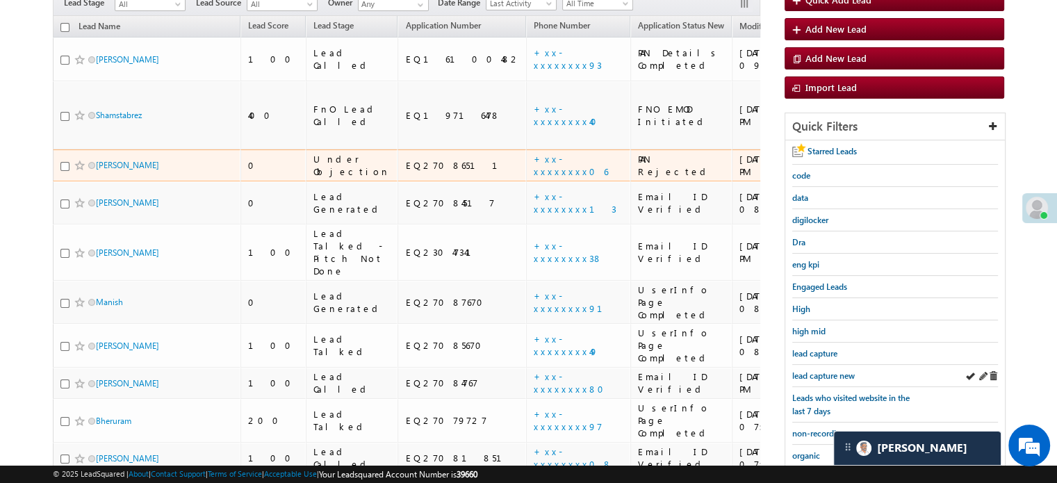
drag, startPoint x: 125, startPoint y: 121, endPoint x: 810, endPoint y: 362, distance: 726.4
click at [810, 365] on div "lead capture new" at bounding box center [895, 376] width 206 height 22
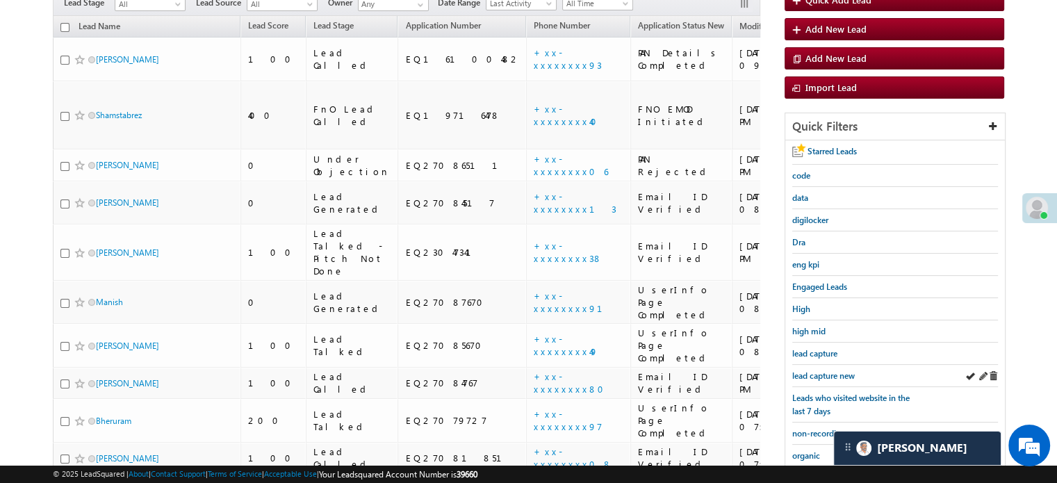
click at [810, 365] on div "lead capture new" at bounding box center [895, 376] width 206 height 22
click at [815, 369] on link "lead capture new" at bounding box center [823, 375] width 63 height 13
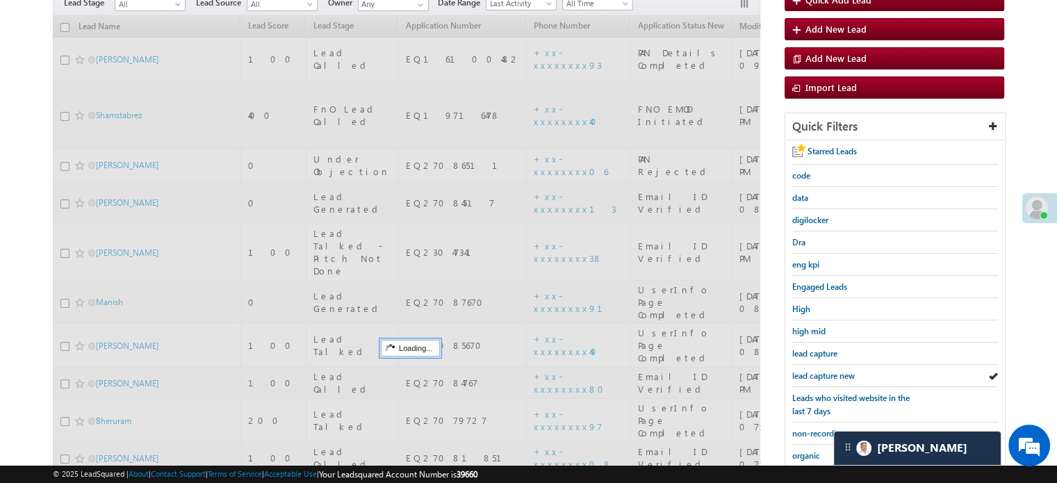
click at [815, 369] on link "lead capture new" at bounding box center [823, 375] width 63 height 13
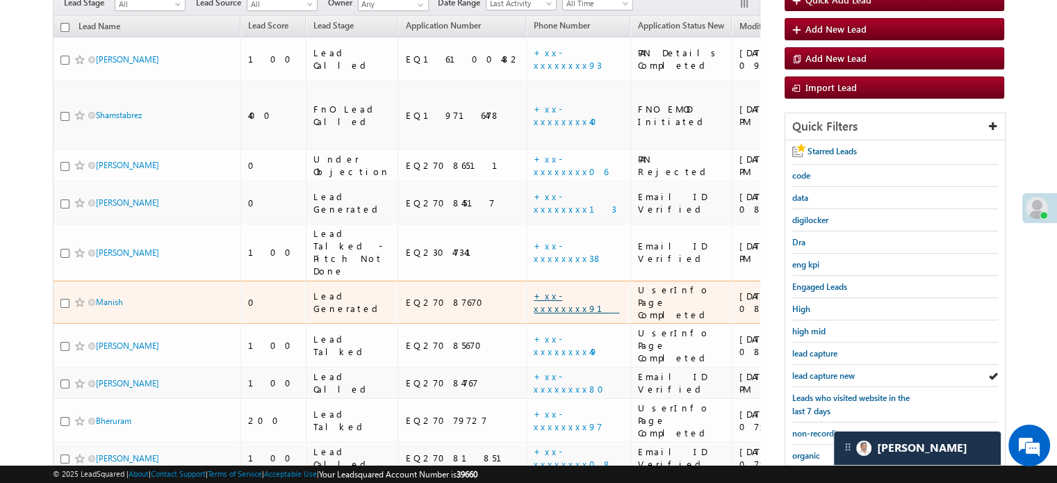
click at [534, 290] on link "+xx-xxxxxxxx91" at bounding box center [576, 302] width 85 height 24
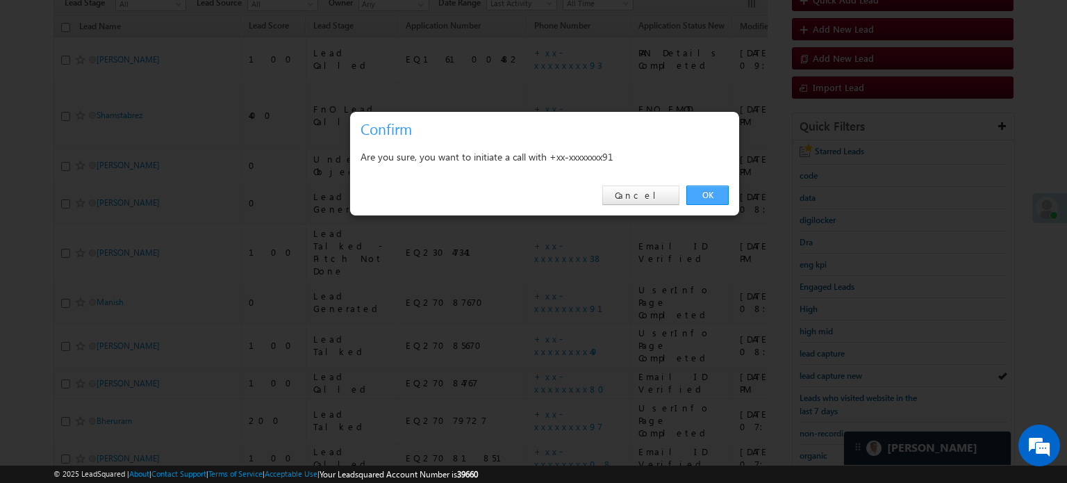
click at [712, 188] on link "OK" at bounding box center [708, 195] width 42 height 19
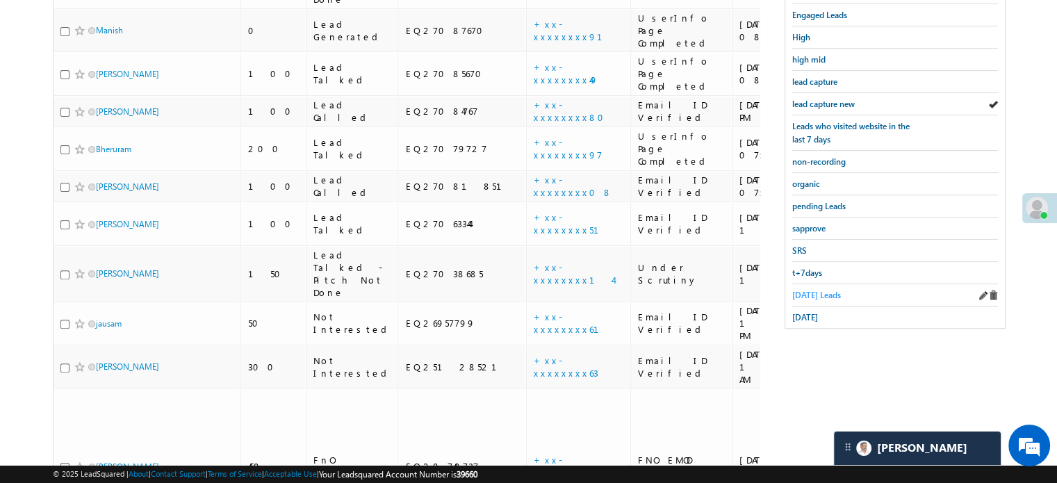
click at [812, 300] on span "Today's Leads" at bounding box center [816, 295] width 49 height 10
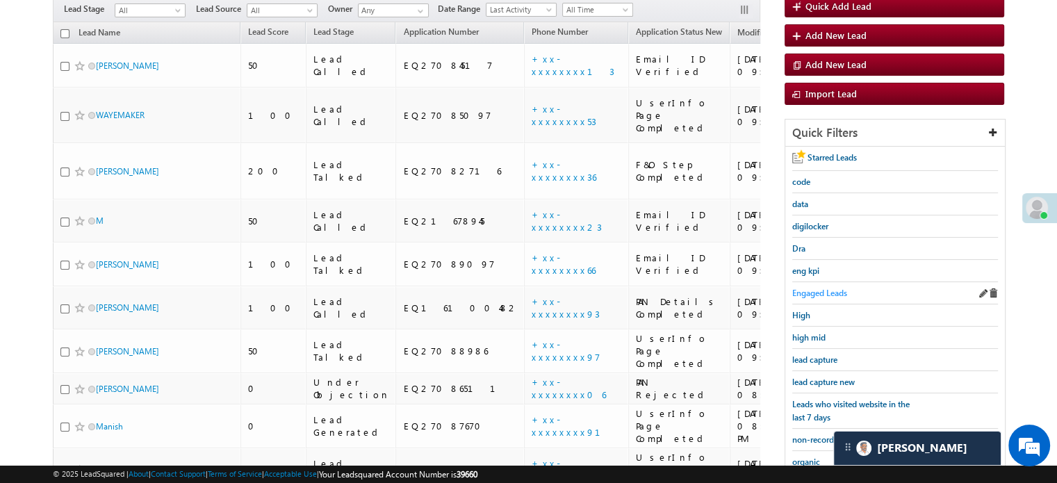
scroll to position [95, 0]
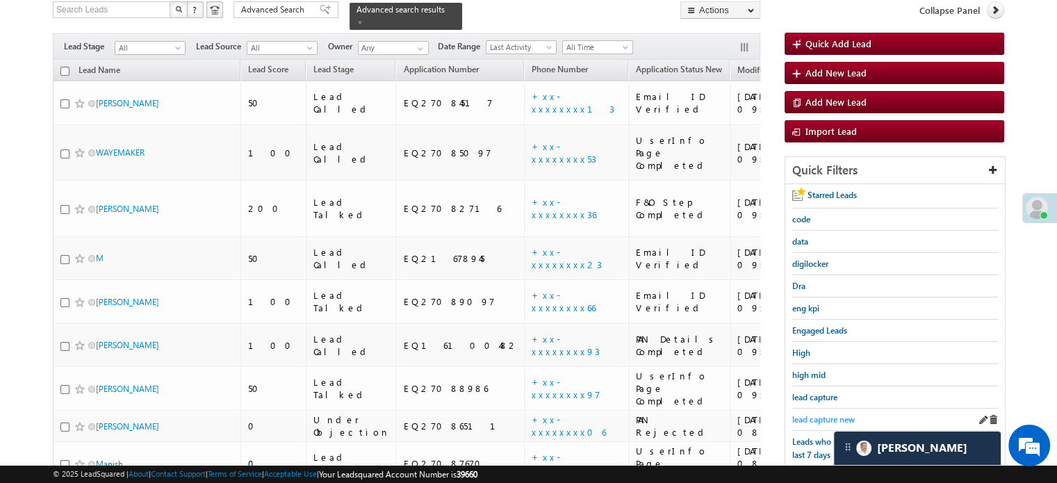
click at [826, 417] on span "lead capture new" at bounding box center [823, 419] width 63 height 10
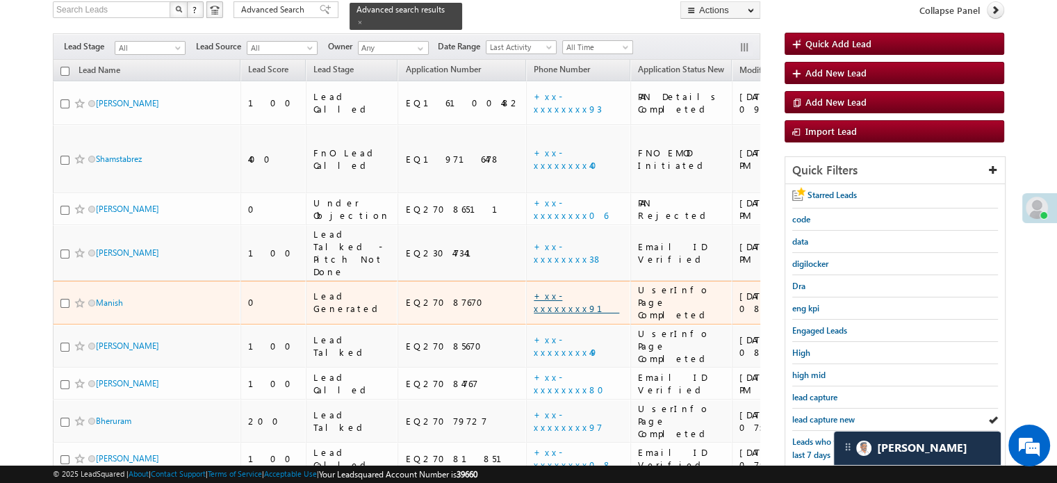
click at [534, 290] on link "+xx-xxxxxxxx91" at bounding box center [576, 302] width 85 height 24
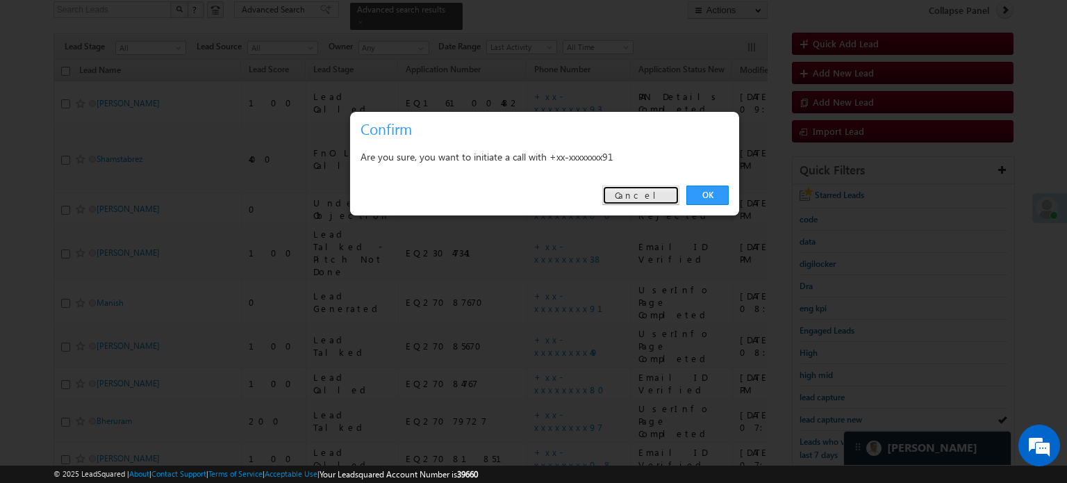
click at [645, 191] on link "Cancel" at bounding box center [641, 195] width 77 height 19
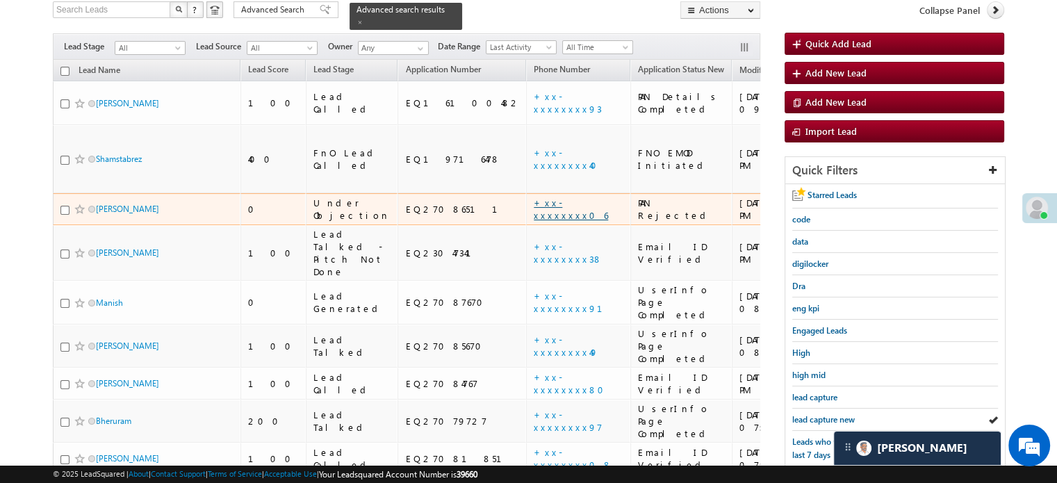
click at [534, 197] on link "+xx-xxxxxxxx06" at bounding box center [571, 209] width 74 height 24
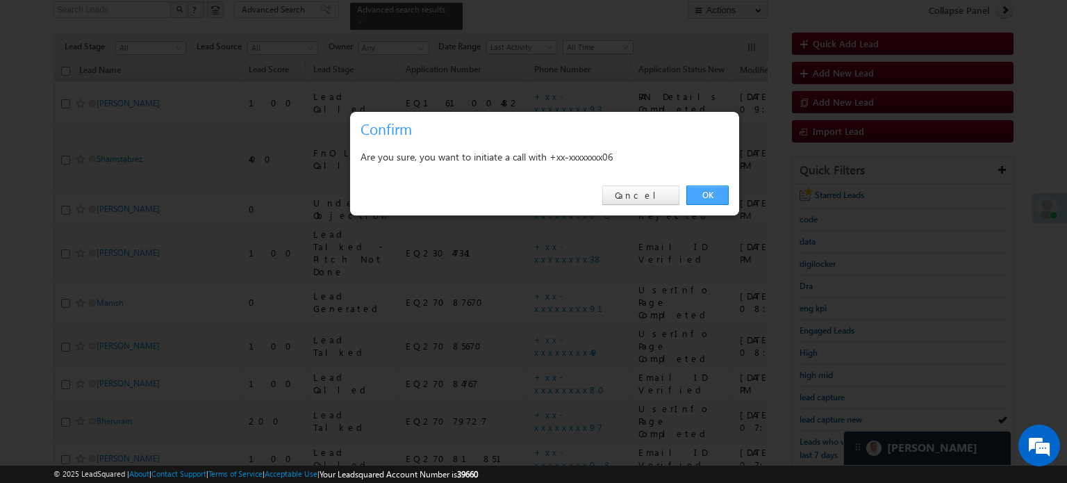
click at [714, 190] on link "OK" at bounding box center [708, 195] width 42 height 19
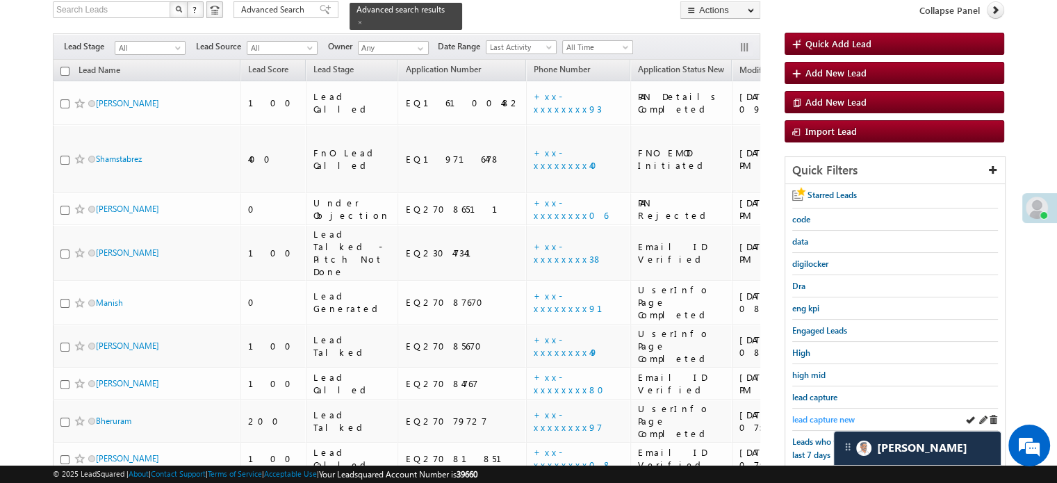
click at [829, 414] on span "lead capture new" at bounding box center [823, 419] width 63 height 10
click at [840, 414] on span "lead capture new" at bounding box center [823, 419] width 63 height 10
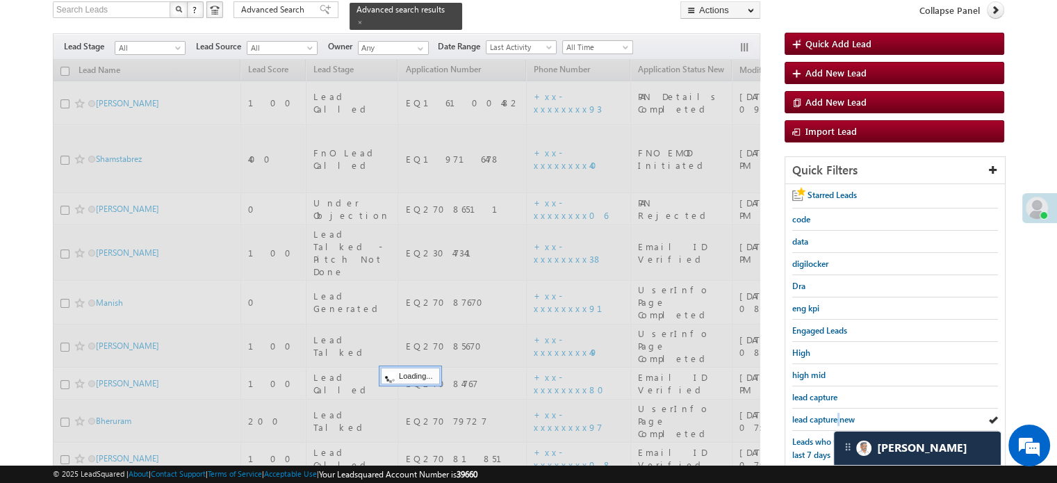
click at [840, 414] on span "lead capture new" at bounding box center [823, 419] width 63 height 10
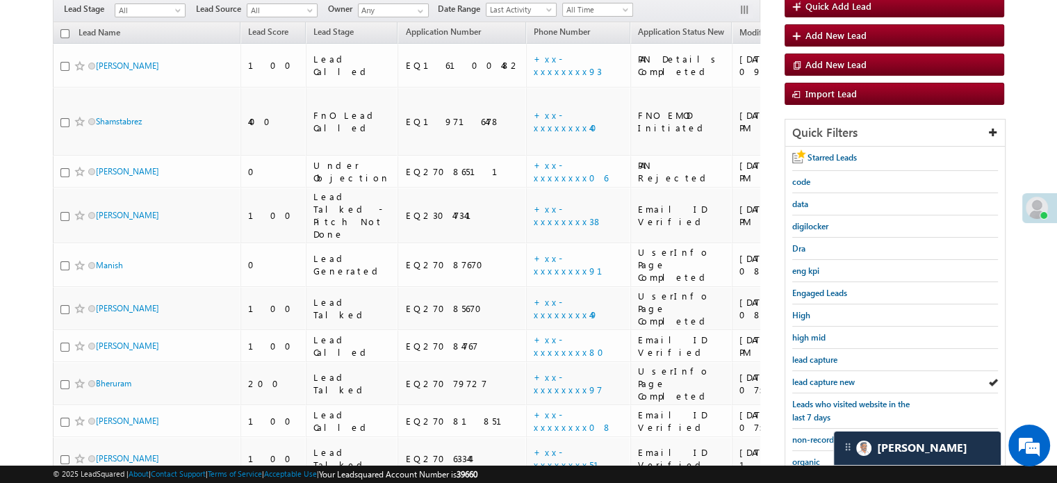
scroll to position [95, 0]
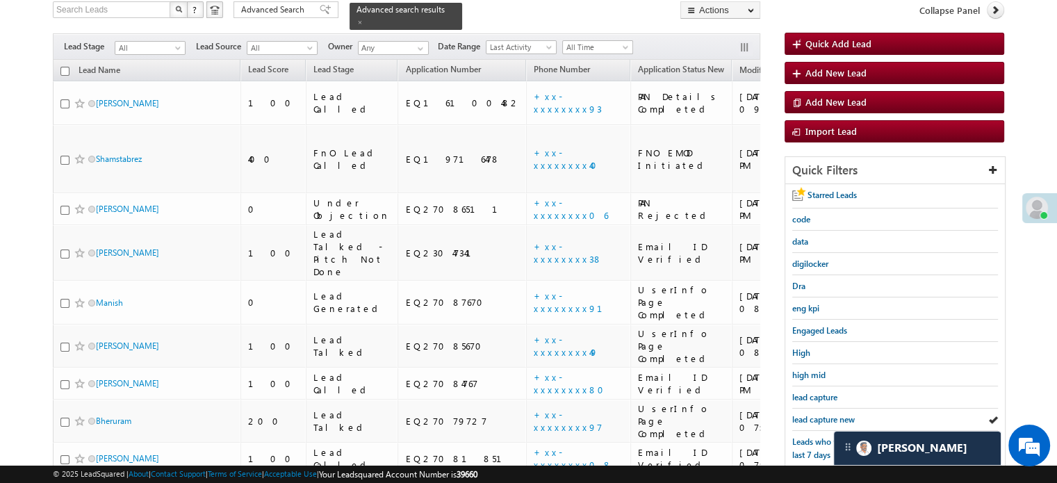
click at [840, 414] on span "lead capture new" at bounding box center [823, 419] width 63 height 10
click at [822, 414] on span "lead capture new" at bounding box center [823, 419] width 63 height 10
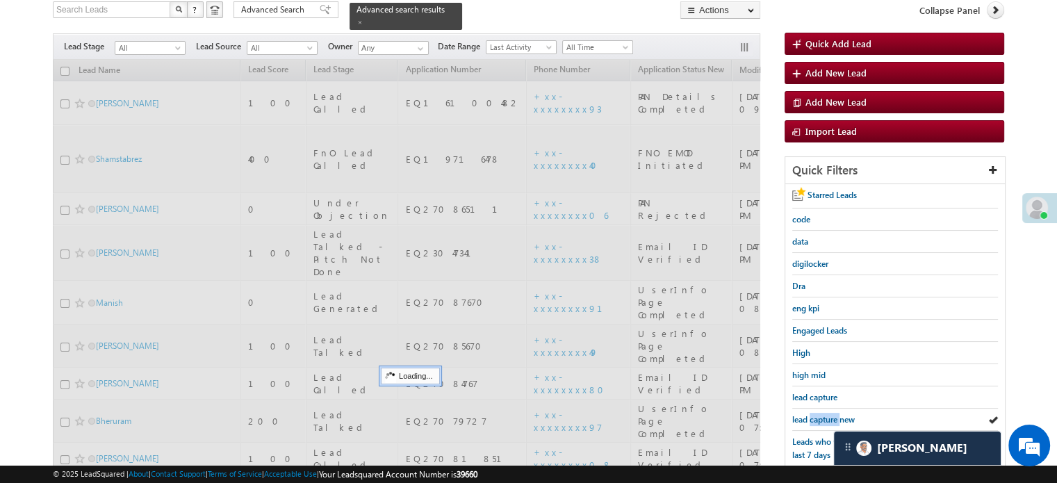
click at [822, 414] on span "lead capture new" at bounding box center [823, 419] width 63 height 10
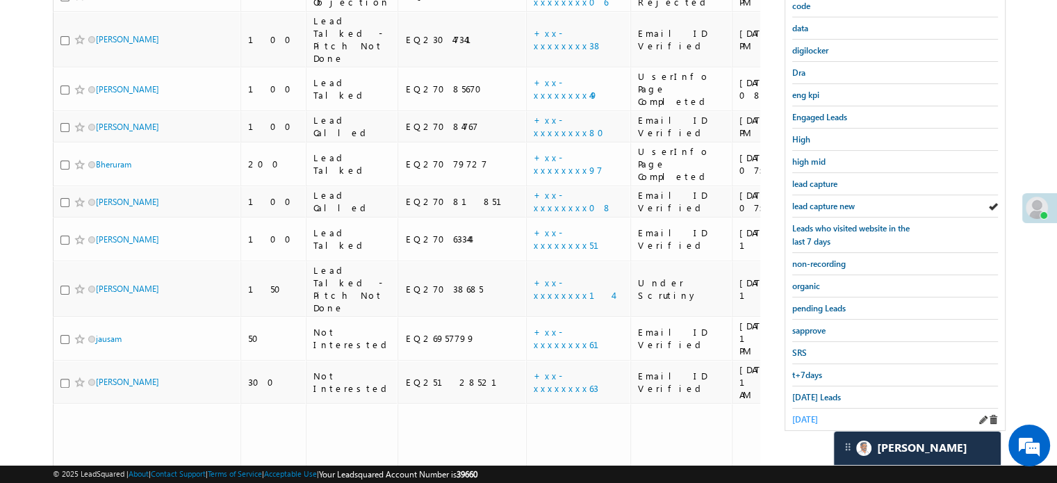
scroll to position [311, 0]
click at [820, 390] on span "Today's Leads" at bounding box center [816, 395] width 49 height 10
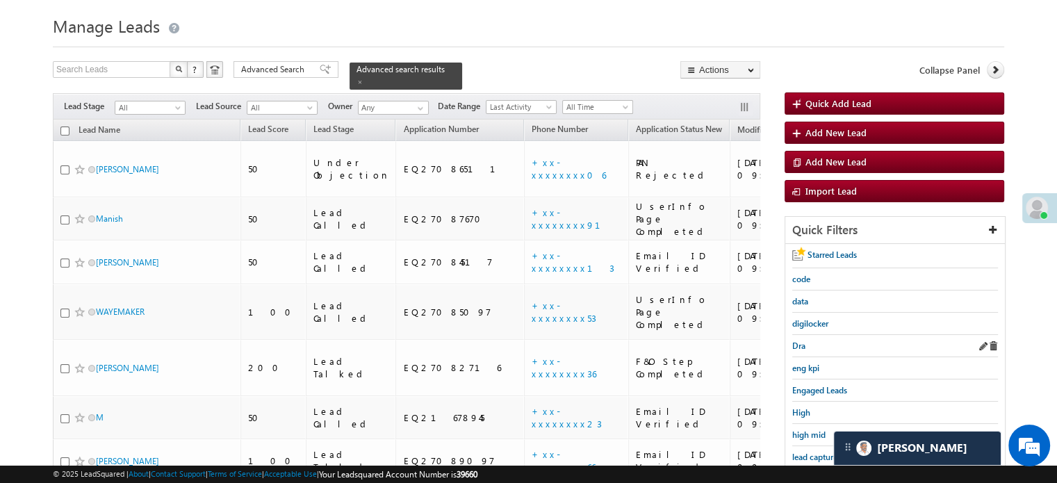
scroll to position [69, 0]
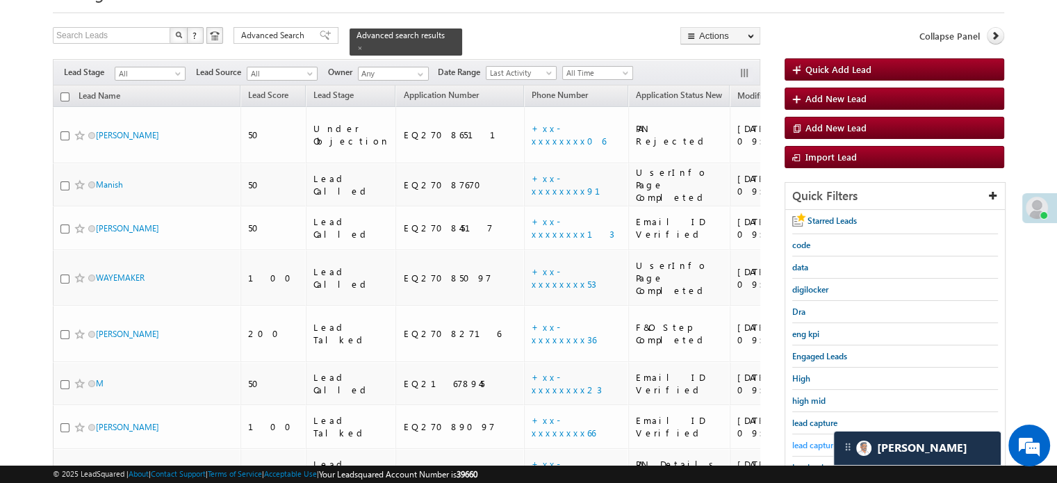
click at [803, 440] on span "lead capture new" at bounding box center [823, 445] width 63 height 10
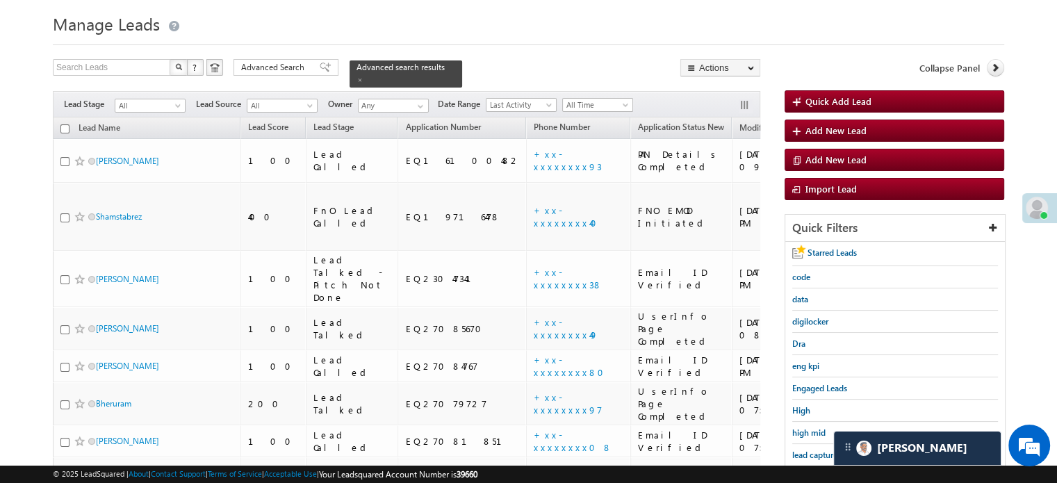
scroll to position [0, 0]
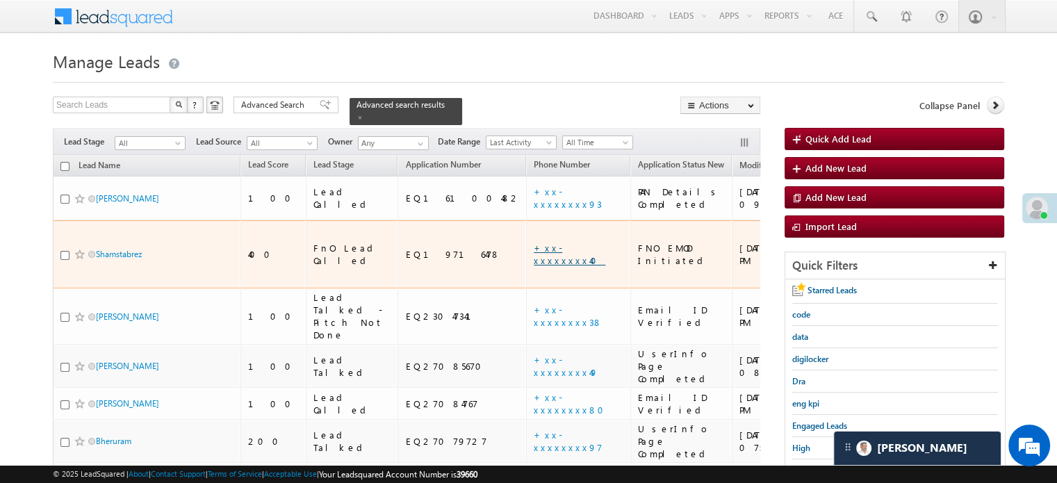
click at [534, 242] on link "+xx-xxxxxxxx40" at bounding box center [570, 254] width 72 height 24
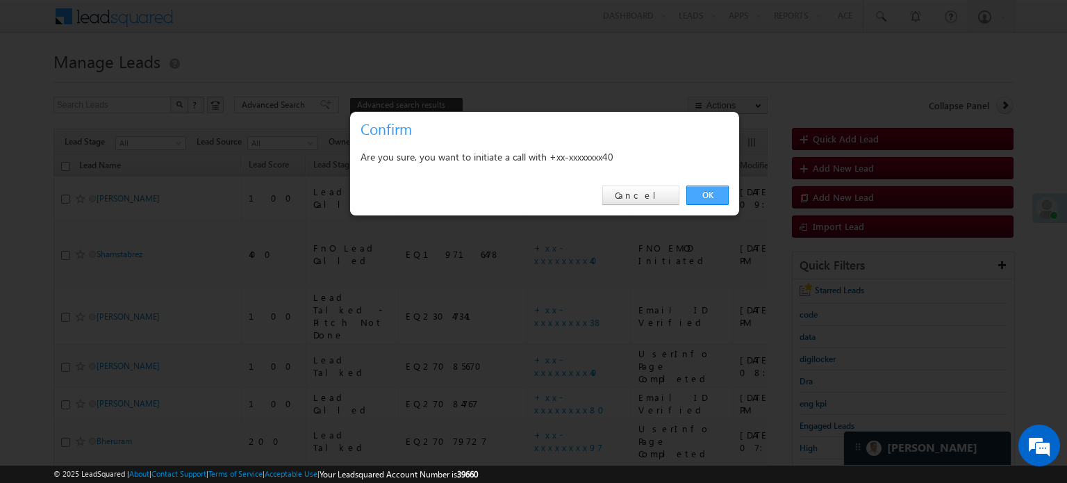
click at [721, 192] on link "OK" at bounding box center [708, 195] width 42 height 19
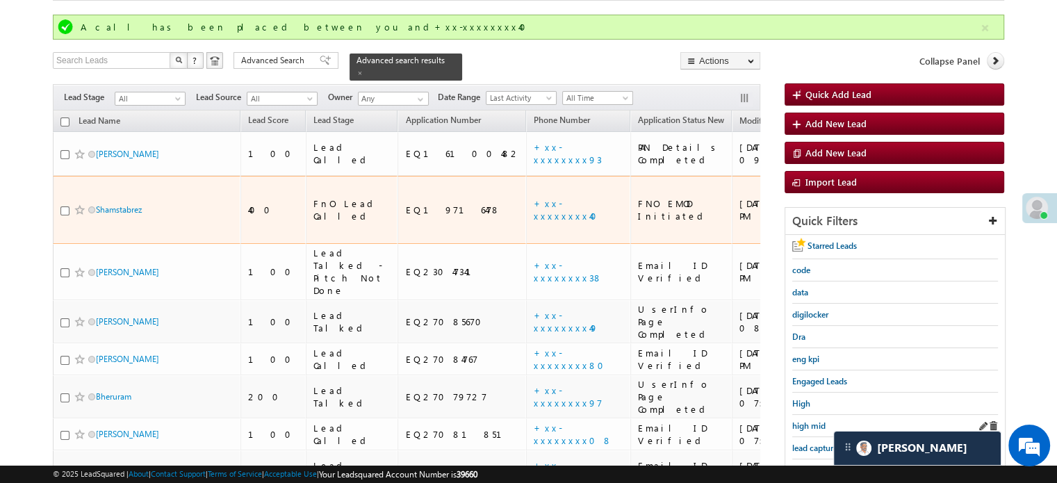
scroll to position [208, 0]
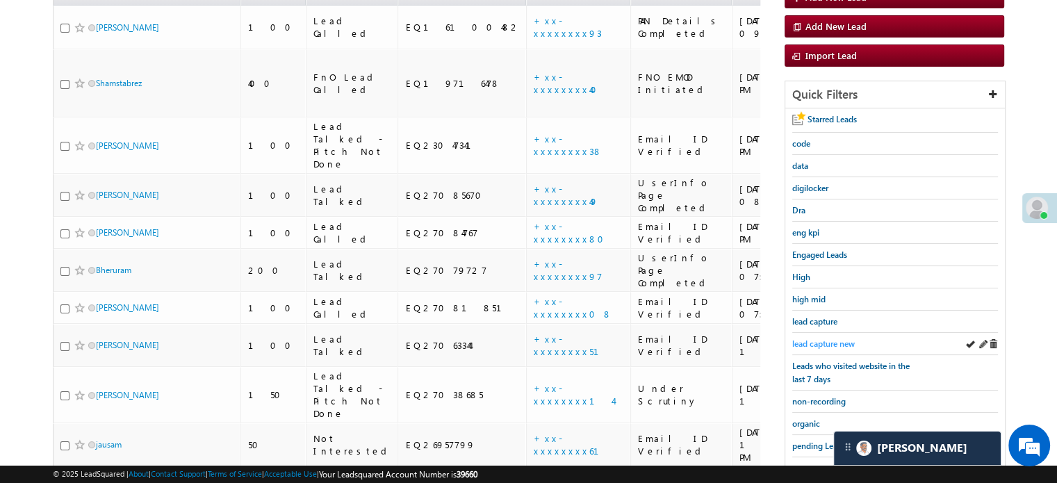
click at [835, 338] on span "lead capture new" at bounding box center [823, 343] width 63 height 10
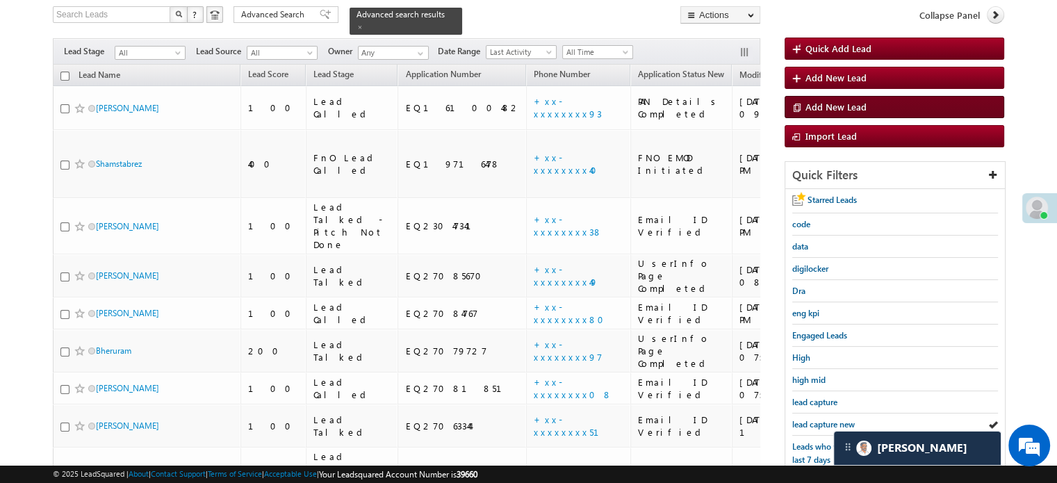
scroll to position [90, 0]
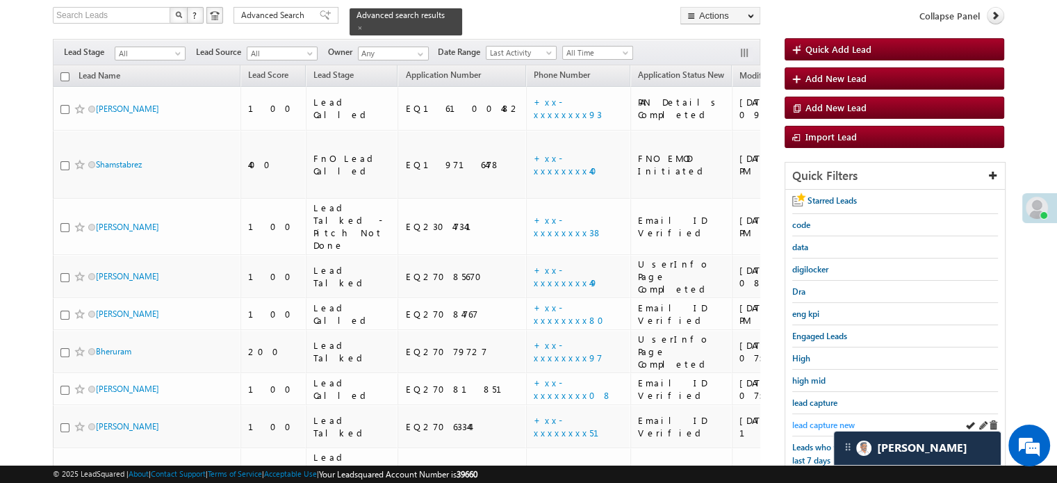
click at [833, 423] on span "lead capture new" at bounding box center [823, 425] width 63 height 10
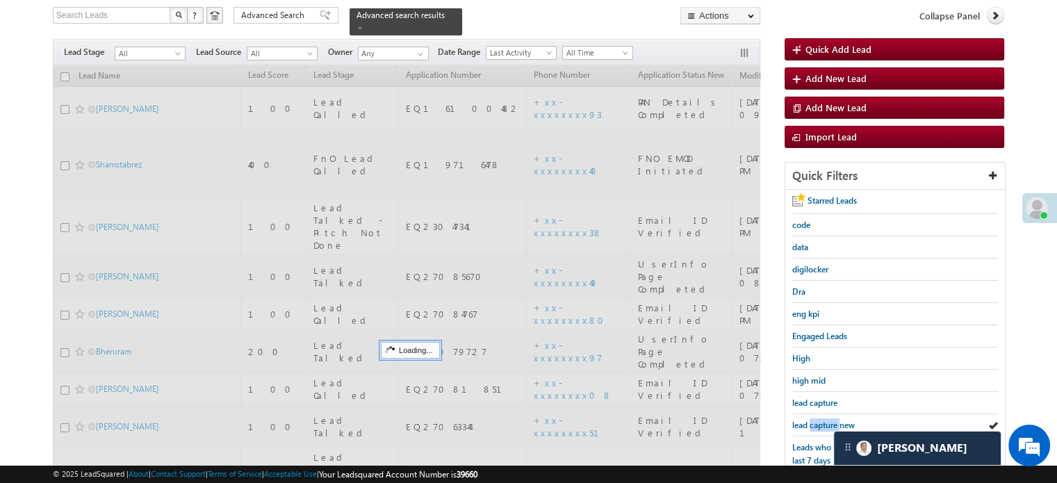
click at [833, 423] on span "lead capture new" at bounding box center [823, 425] width 63 height 10
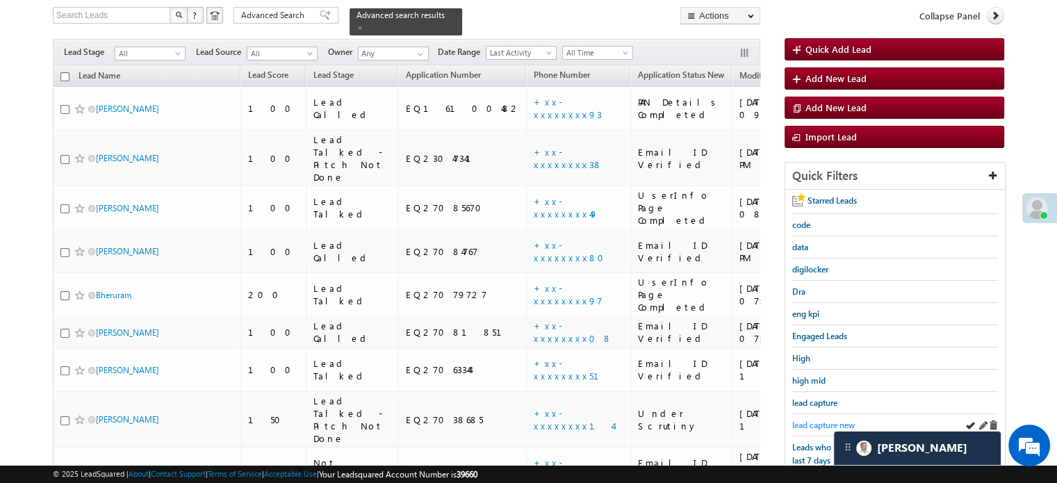
click at [830, 420] on span "lead capture new" at bounding box center [823, 425] width 63 height 10
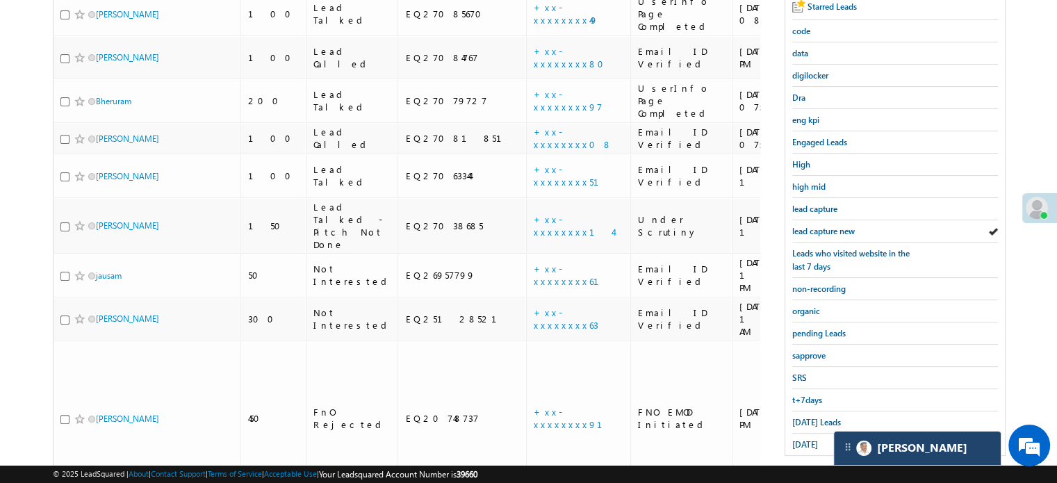
scroll to position [298, 0]
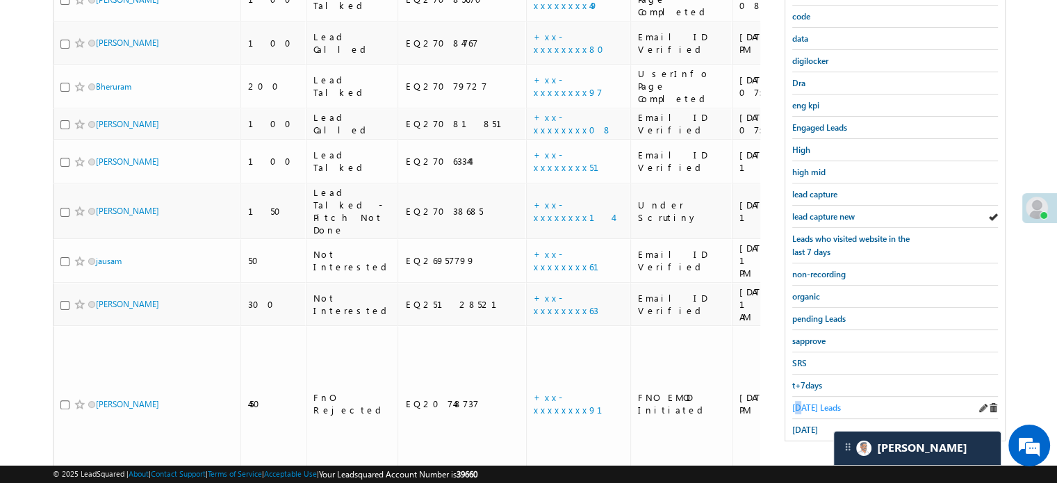
click at [799, 402] on span "Today's Leads" at bounding box center [816, 407] width 49 height 10
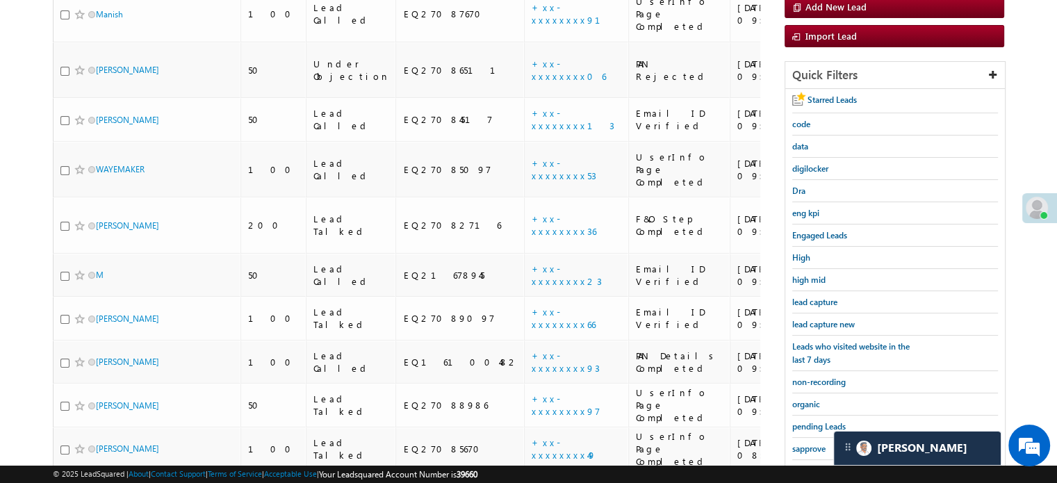
scroll to position [174, 0]
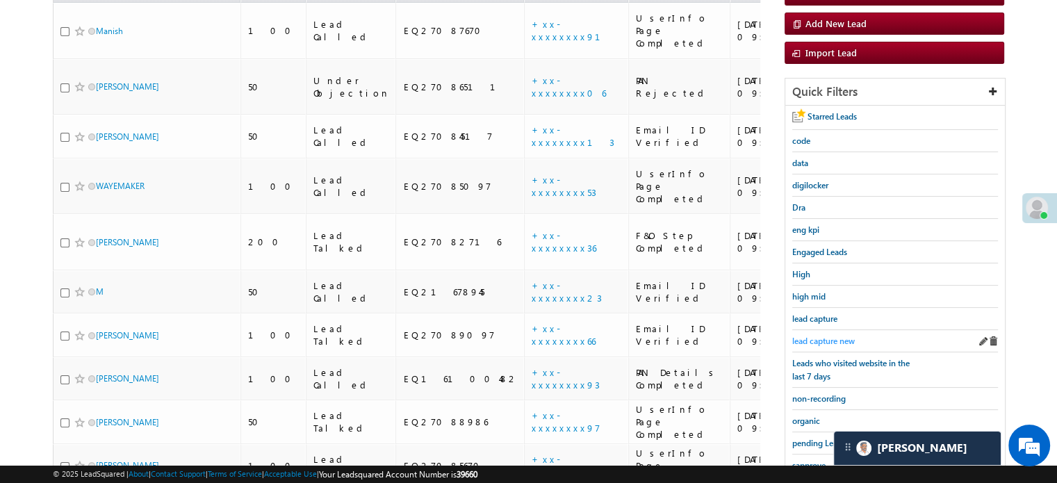
click at [828, 336] on span "lead capture new" at bounding box center [823, 341] width 63 height 10
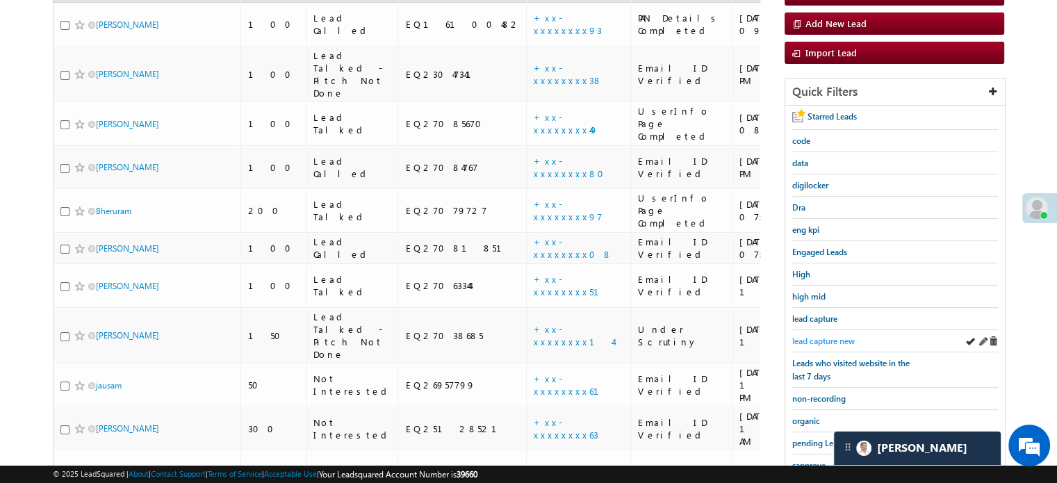
click at [819, 338] on span "lead capture new" at bounding box center [823, 341] width 63 height 10
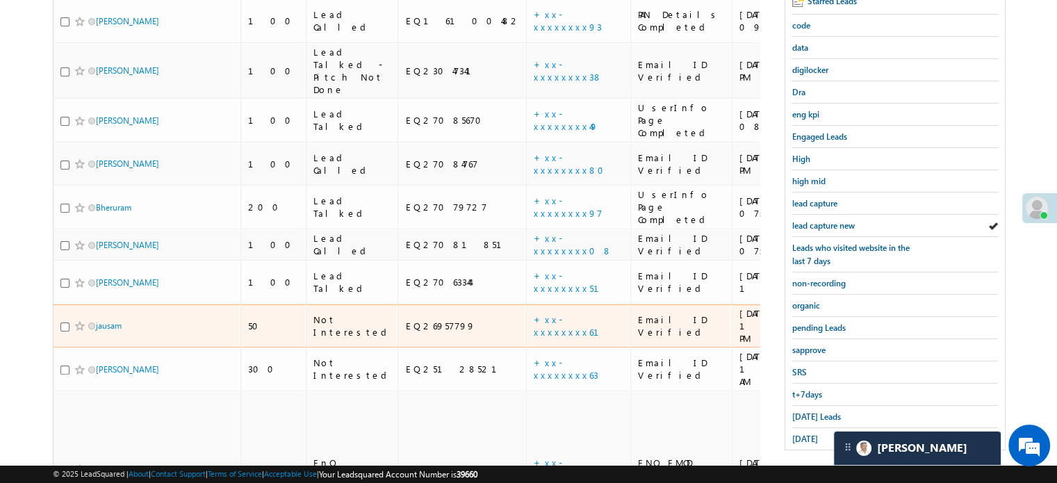
scroll to position [298, 0]
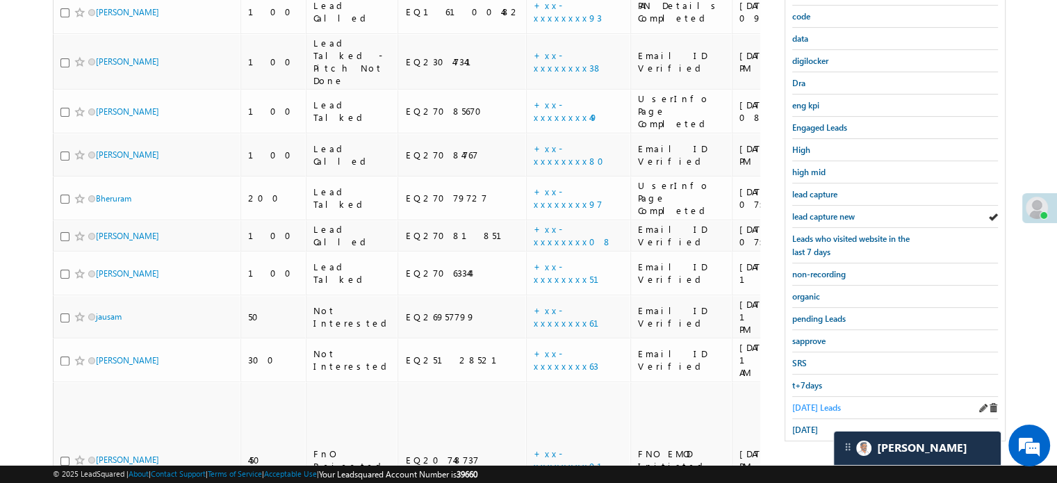
click at [815, 402] on span "Today's Leads" at bounding box center [816, 407] width 49 height 10
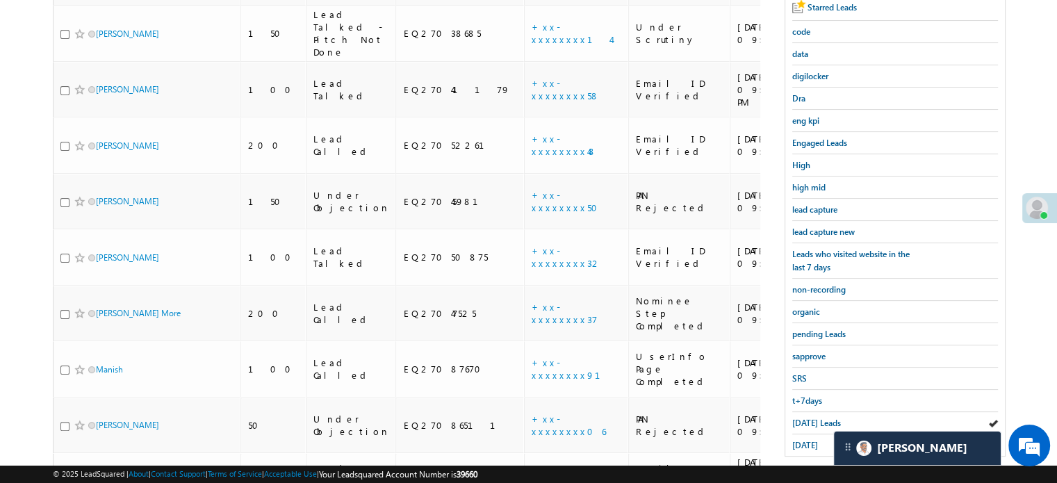
scroll to position [136, 0]
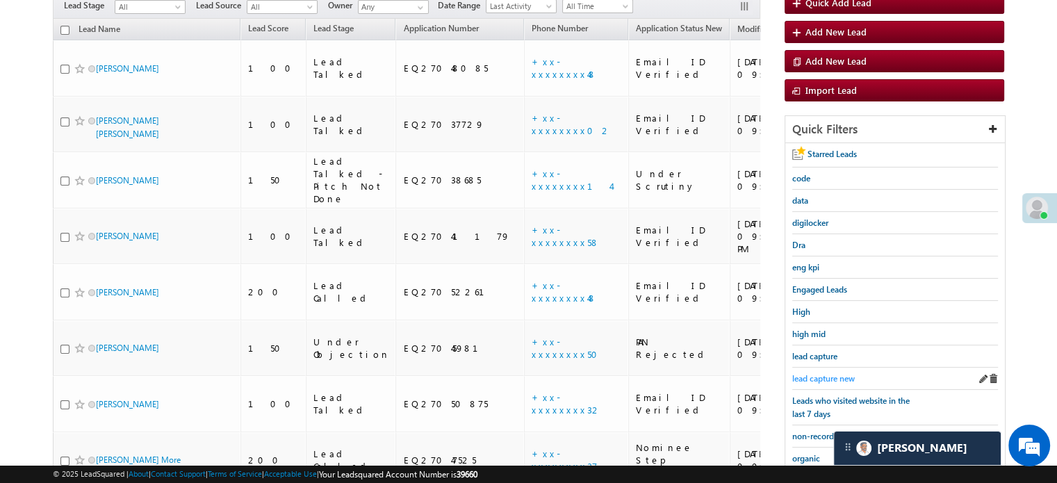
click at [832, 373] on span "lead capture new" at bounding box center [823, 378] width 63 height 10
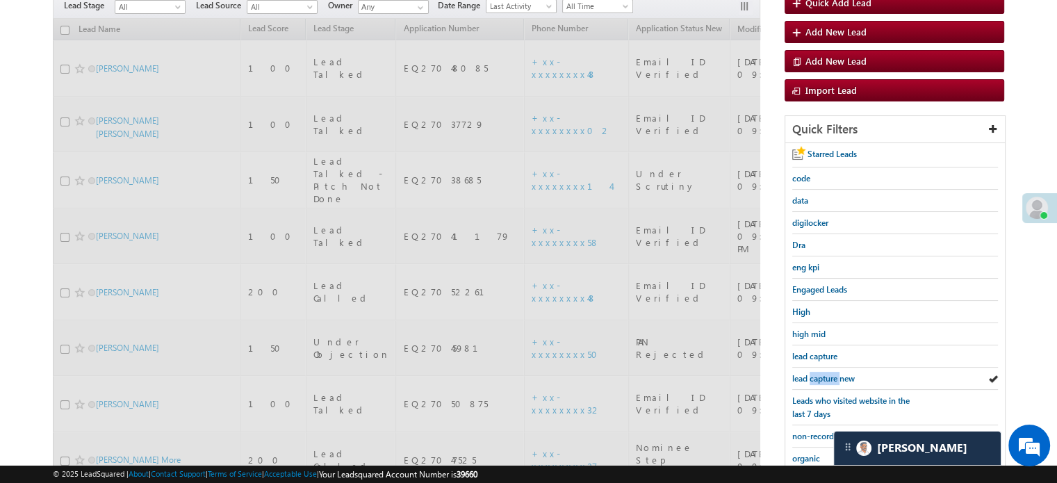
click at [832, 373] on span "lead capture new" at bounding box center [823, 378] width 63 height 10
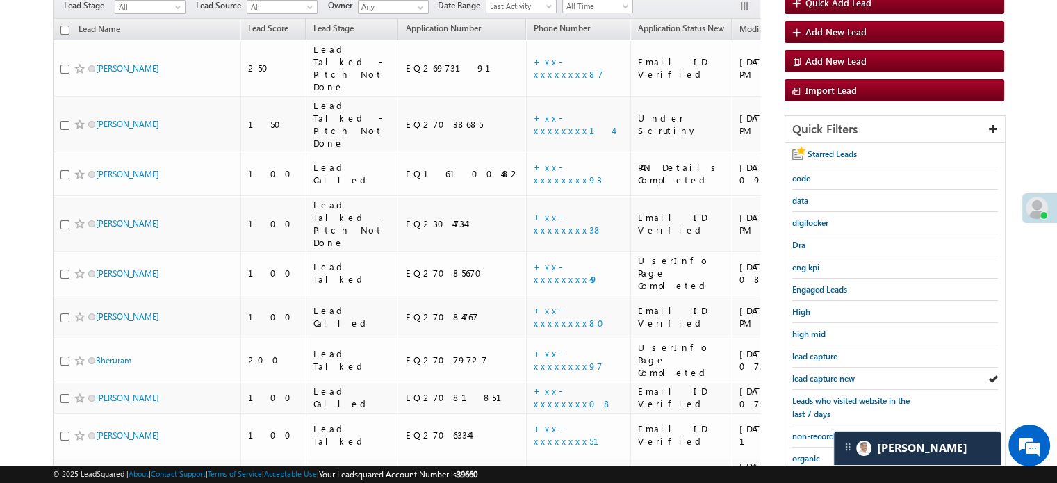
click at [832, 373] on span "lead capture new" at bounding box center [823, 378] width 63 height 10
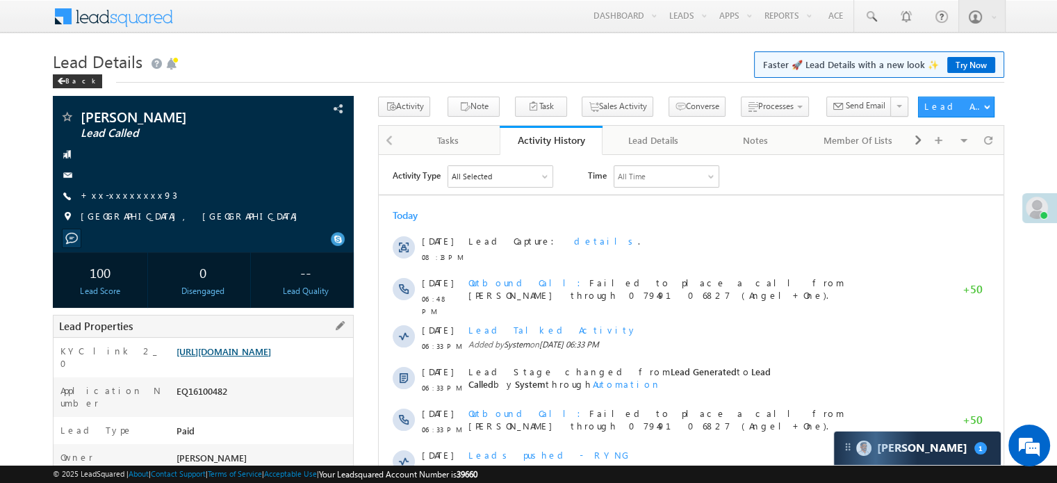
click at [259, 357] on link "[URL][DOMAIN_NAME]" at bounding box center [224, 351] width 95 height 12
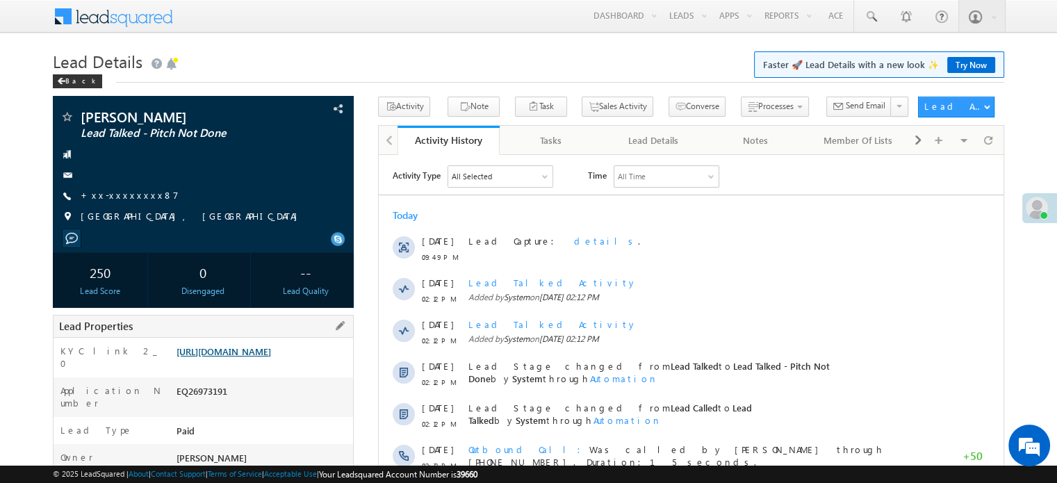
click at [271, 357] on link "[URL][DOMAIN_NAME]" at bounding box center [224, 351] width 95 height 12
